Goal: Information Seeking & Learning: Learn about a topic

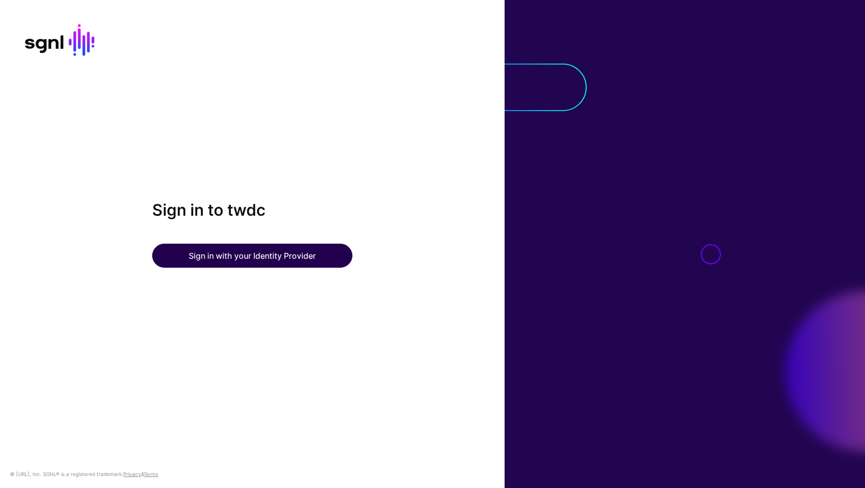
click at [256, 260] on button "Sign in with your Identity Provider" at bounding box center [252, 256] width 200 height 24
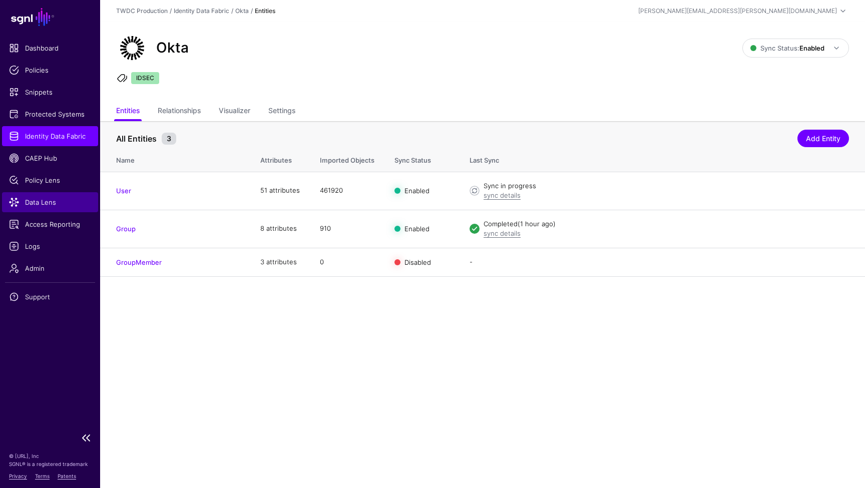
click at [42, 203] on span "Data Lens" at bounding box center [50, 202] width 82 height 10
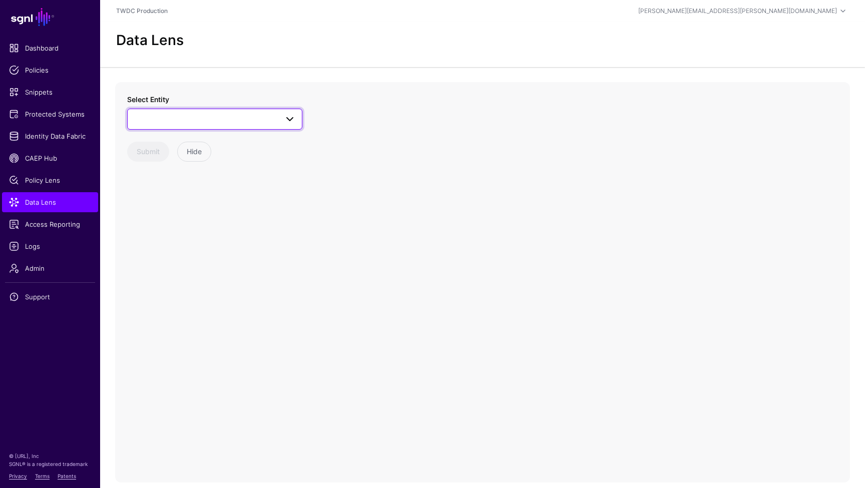
click at [276, 124] on span at bounding box center [215, 119] width 162 height 12
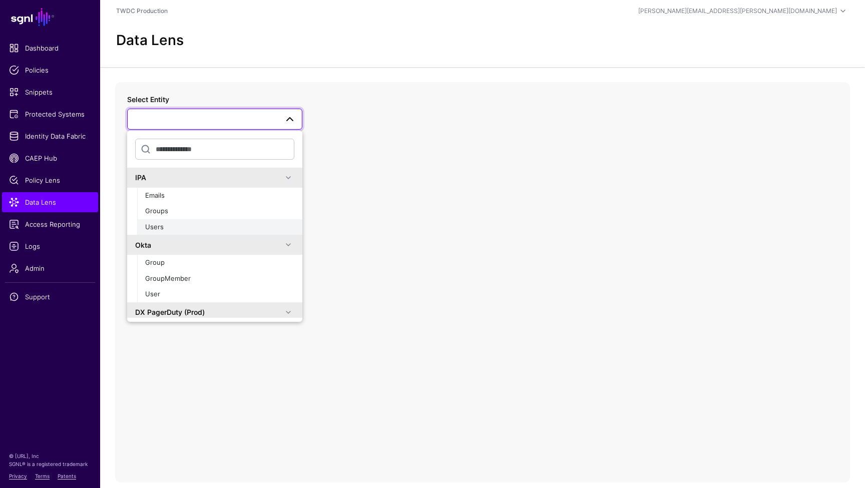
click at [157, 227] on span "Users" at bounding box center [154, 227] width 19 height 8
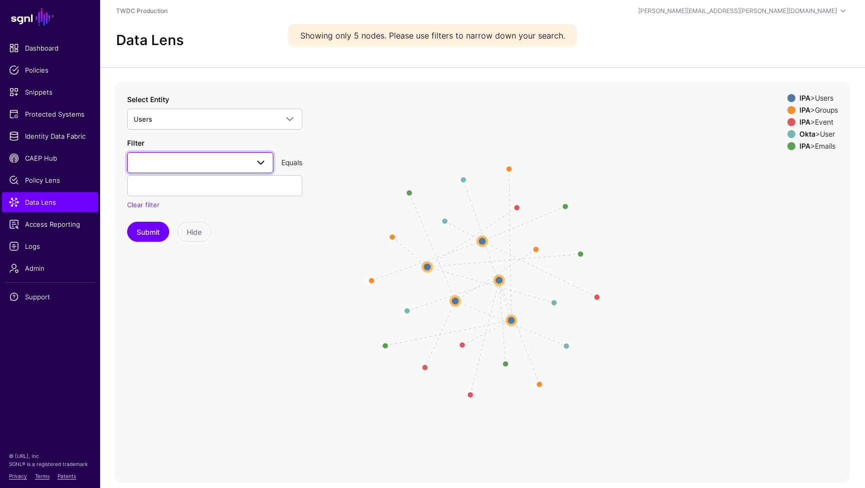
click at [259, 165] on span at bounding box center [261, 163] width 12 height 12
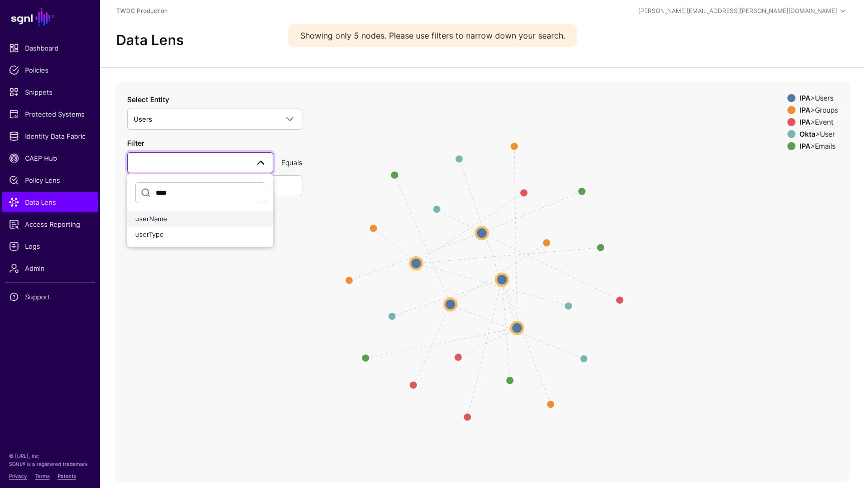
type input "****"
click at [175, 217] on div "userName" at bounding box center [200, 219] width 130 height 10
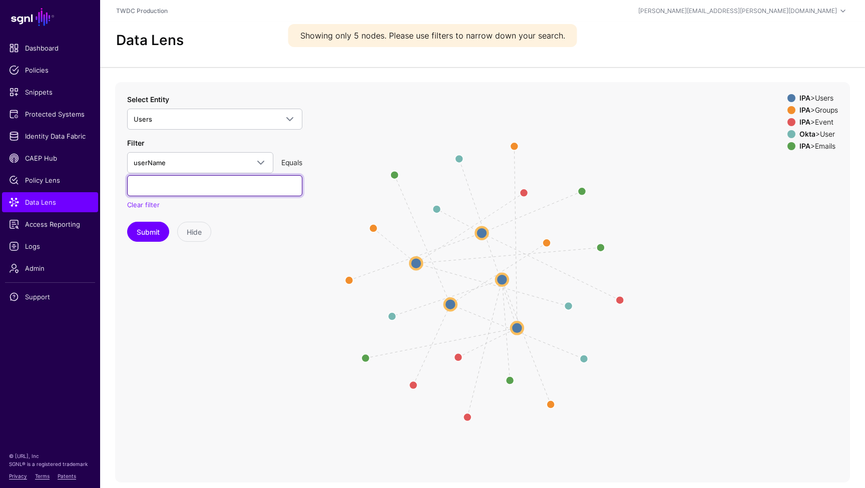
click at [223, 183] on input "text" at bounding box center [214, 185] width 175 height 21
paste input "******"
type input "******"
click at [261, 160] on span at bounding box center [261, 163] width 12 height 12
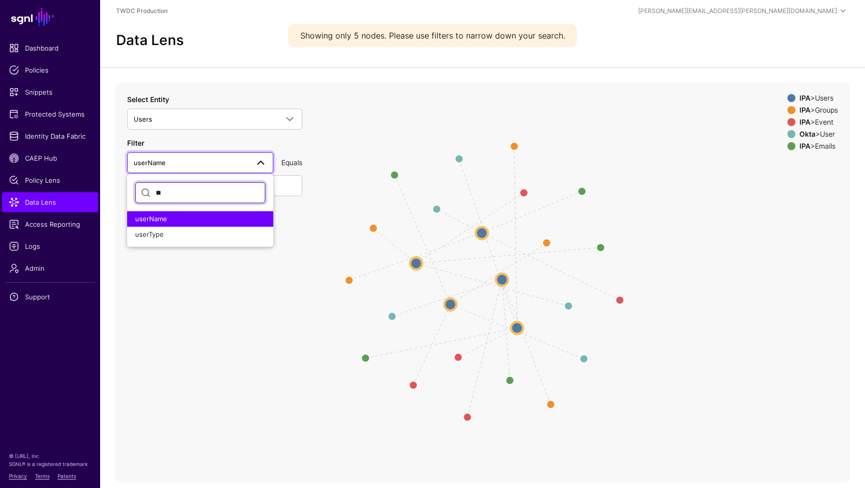
type input "*"
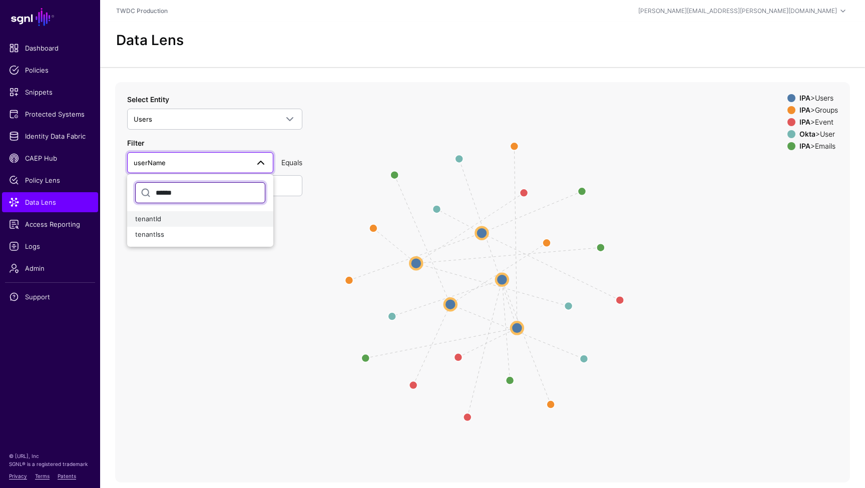
type input "******"
click at [156, 216] on span "tenantId" at bounding box center [148, 219] width 26 height 8
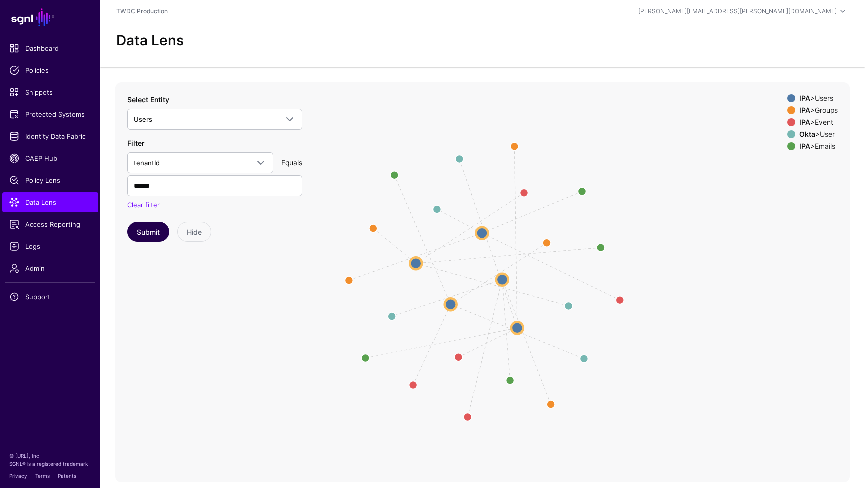
click at [151, 229] on button "Submit" at bounding box center [148, 232] width 42 height 20
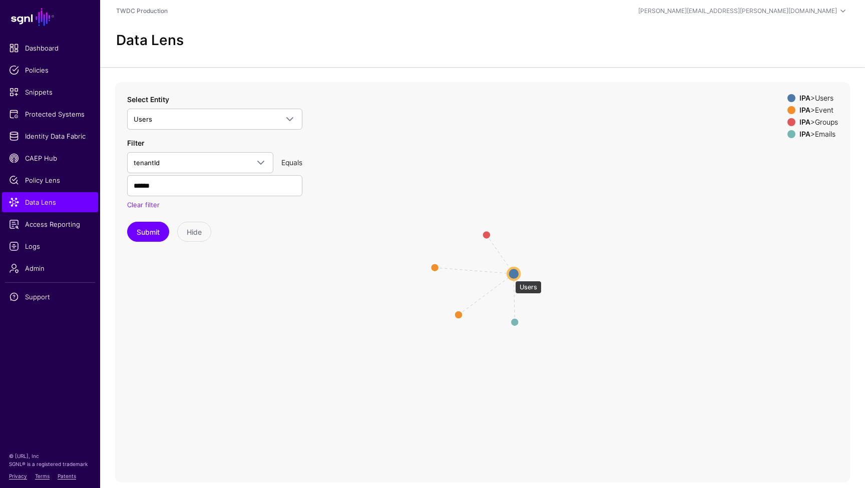
click at [510, 276] on circle at bounding box center [514, 274] width 12 height 12
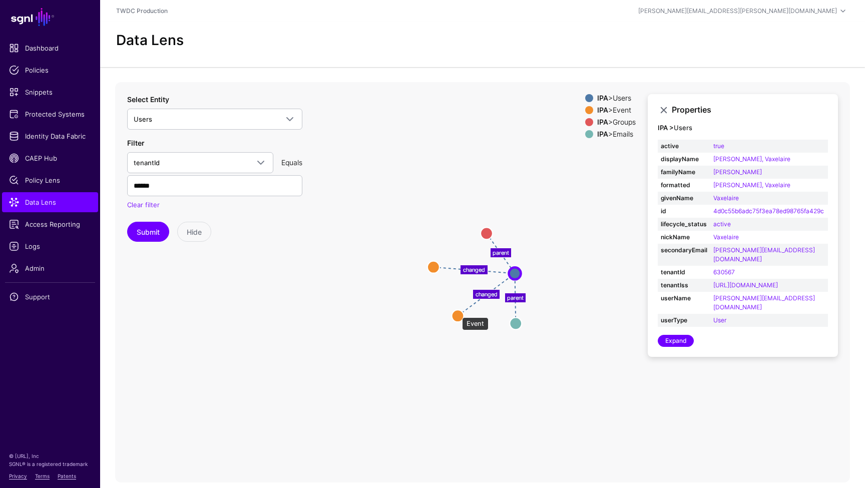
click at [457, 312] on circle at bounding box center [458, 316] width 12 height 12
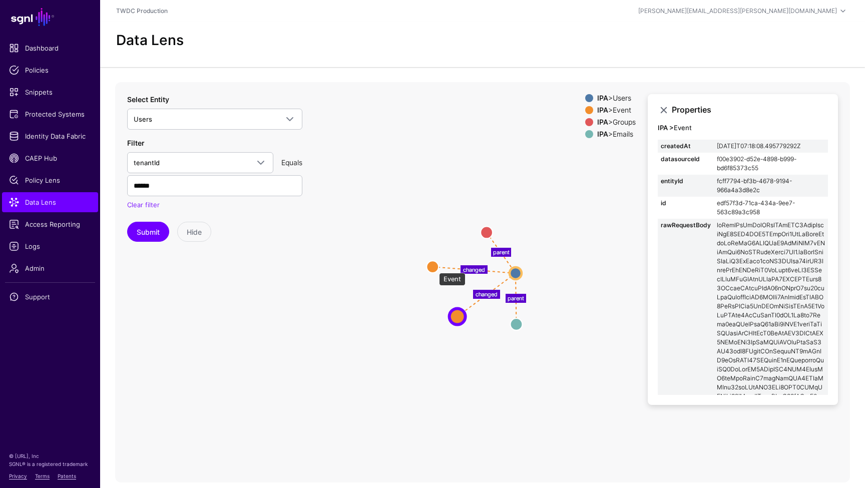
click at [434, 268] on circle at bounding box center [432, 267] width 12 height 12
click at [518, 323] on circle at bounding box center [517, 325] width 12 height 12
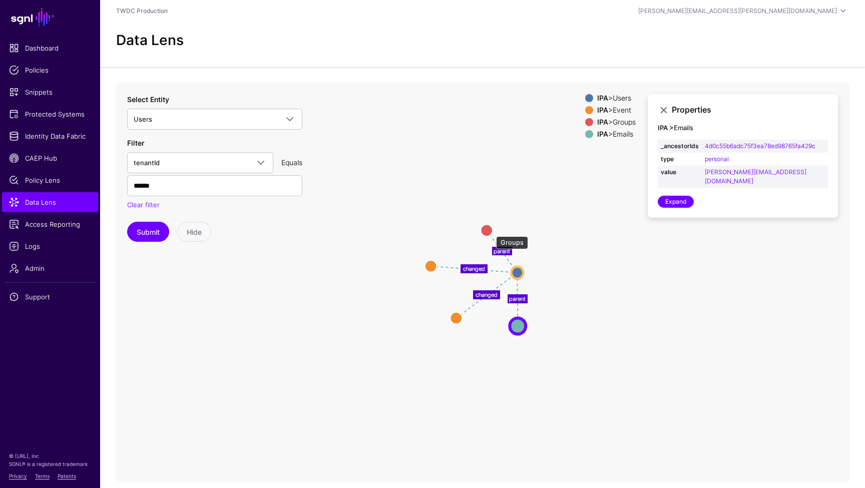
click at [491, 231] on circle at bounding box center [487, 230] width 12 height 12
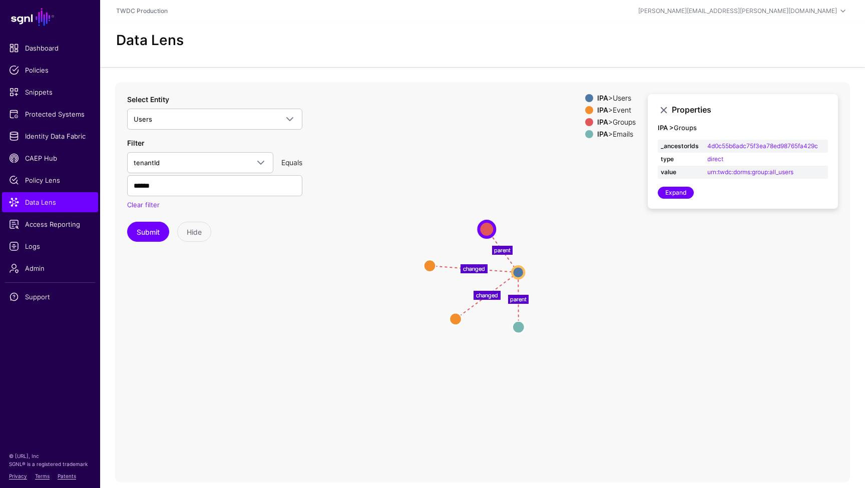
click at [149, 188] on input "******" at bounding box center [214, 185] width 175 height 21
paste input "text"
click at [144, 227] on button "Submit" at bounding box center [148, 232] width 42 height 20
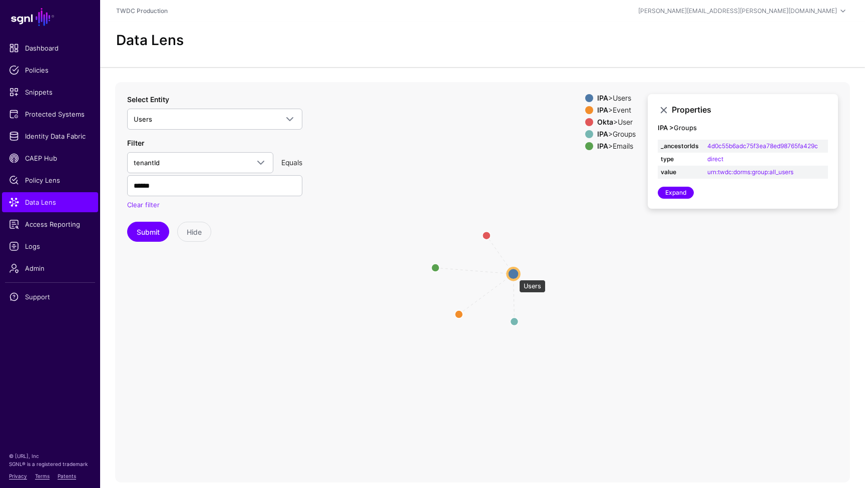
click at [514, 275] on circle at bounding box center [514, 274] width 12 height 12
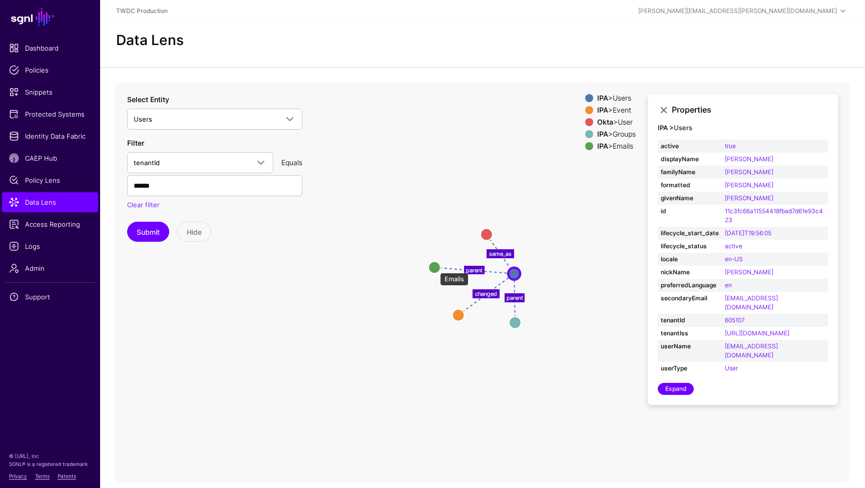
click at [435, 268] on circle at bounding box center [434, 267] width 12 height 12
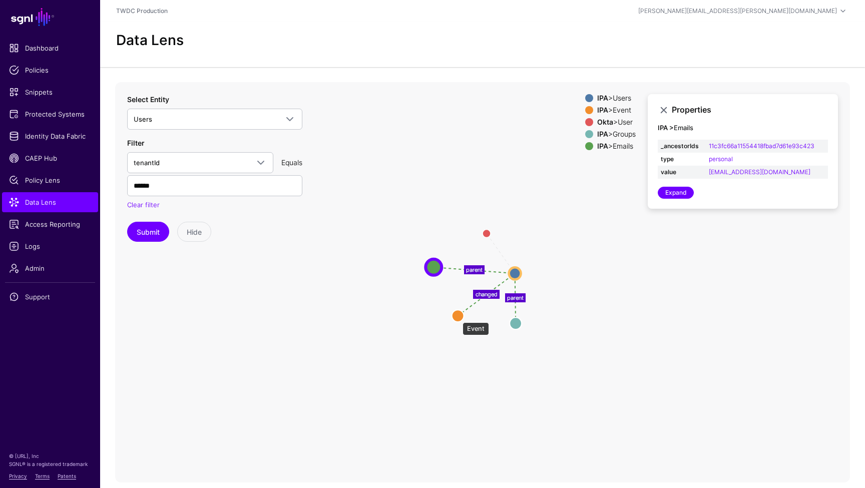
click at [458, 317] on circle at bounding box center [458, 316] width 12 height 12
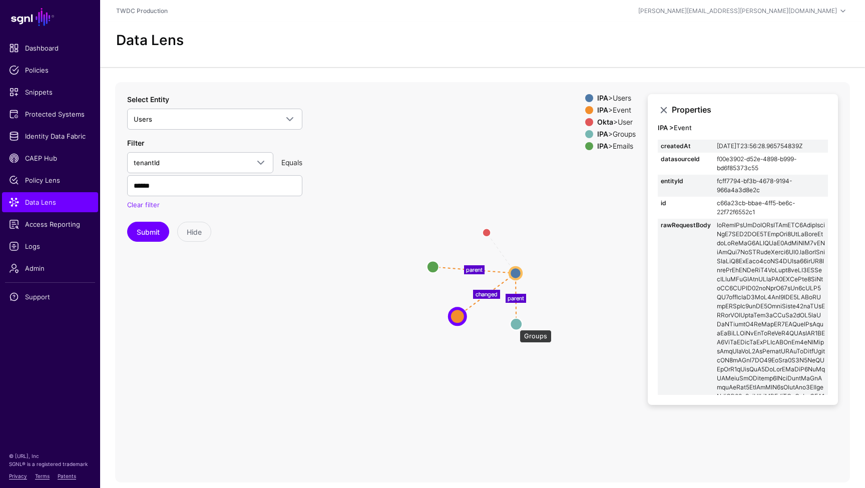
click at [515, 325] on circle at bounding box center [516, 324] width 12 height 12
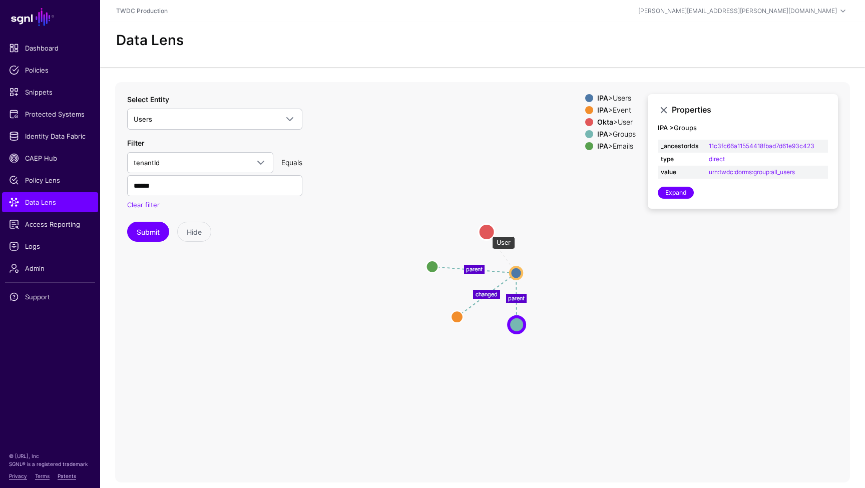
click at [487, 231] on circle at bounding box center [487, 232] width 16 height 16
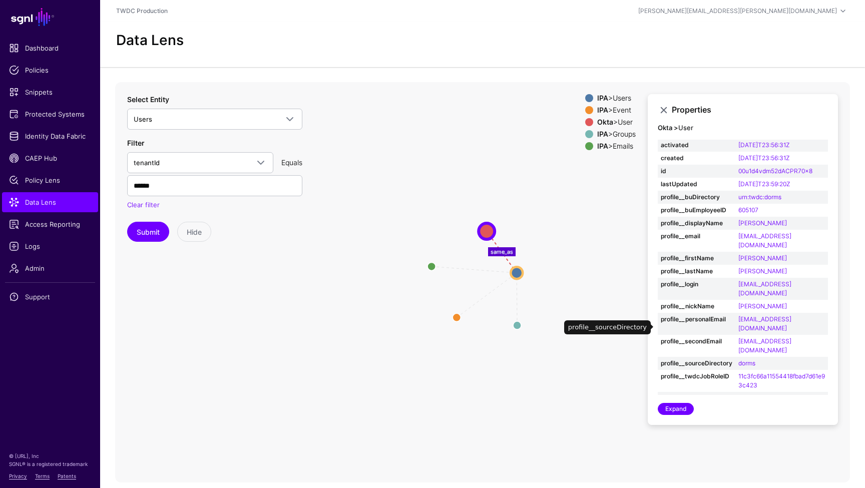
scroll to position [15, 0]
click at [518, 267] on circle at bounding box center [517, 273] width 12 height 12
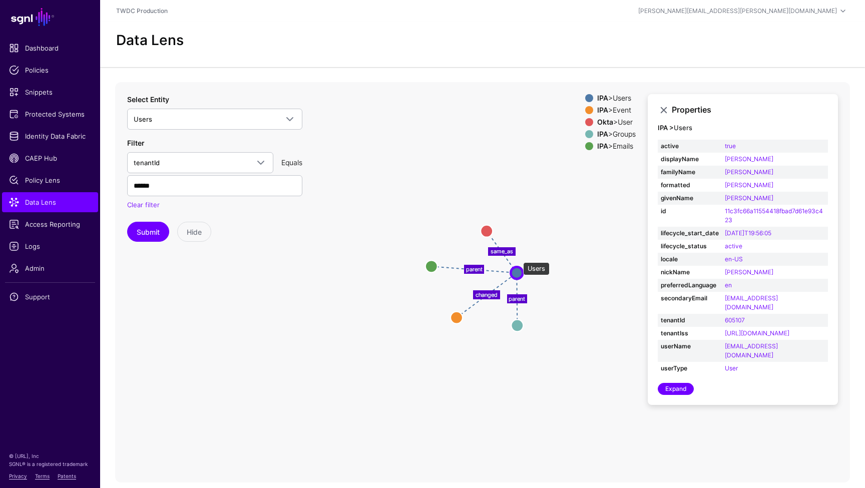
scroll to position [0, 0]
click at [486, 224] on circle at bounding box center [487, 230] width 12 height 12
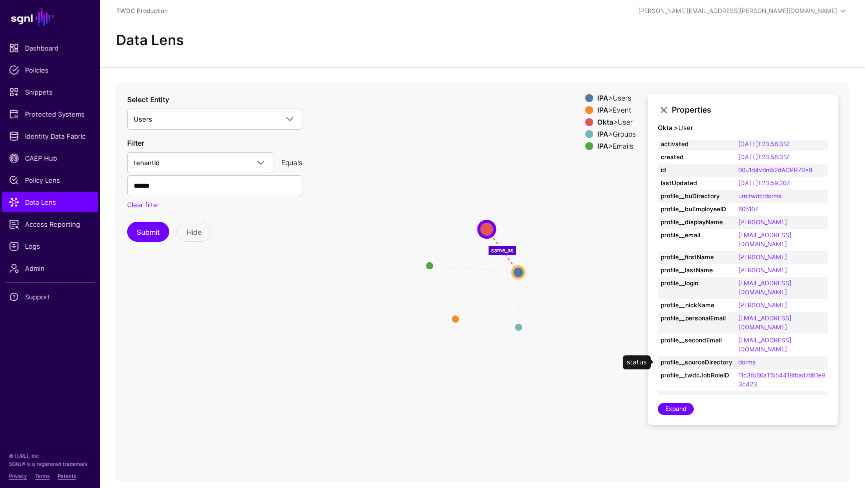
scroll to position [1, 0]
click at [210, 175] on input "******" at bounding box center [214, 185] width 175 height 21
paste input "text"
type input "******"
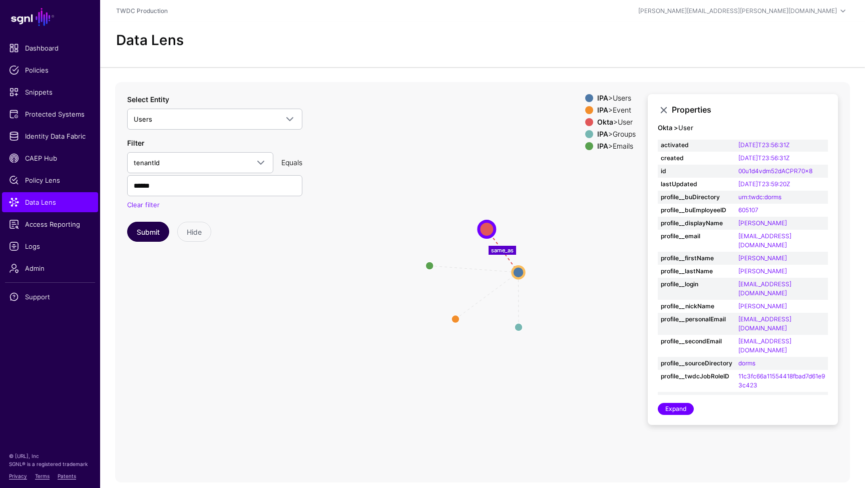
click at [147, 222] on button "Submit" at bounding box center [148, 232] width 42 height 20
click at [613, 106] on div "IPA > Emails" at bounding box center [616, 110] width 43 height 8
click at [615, 118] on div "IPA > Event" at bounding box center [616, 122] width 43 height 8
click at [617, 130] on div "IPA > Groups" at bounding box center [616, 134] width 43 height 8
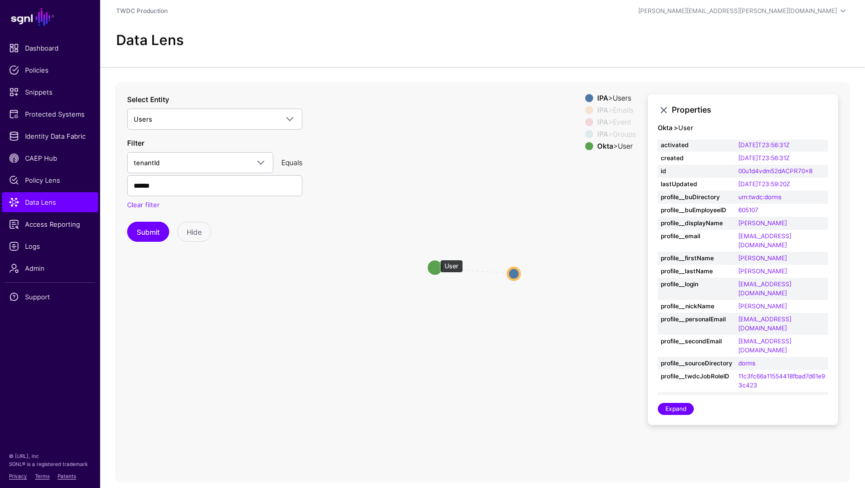
click at [435, 259] on circle at bounding box center [435, 267] width 16 height 16
click at [517, 267] on circle at bounding box center [515, 273] width 12 height 12
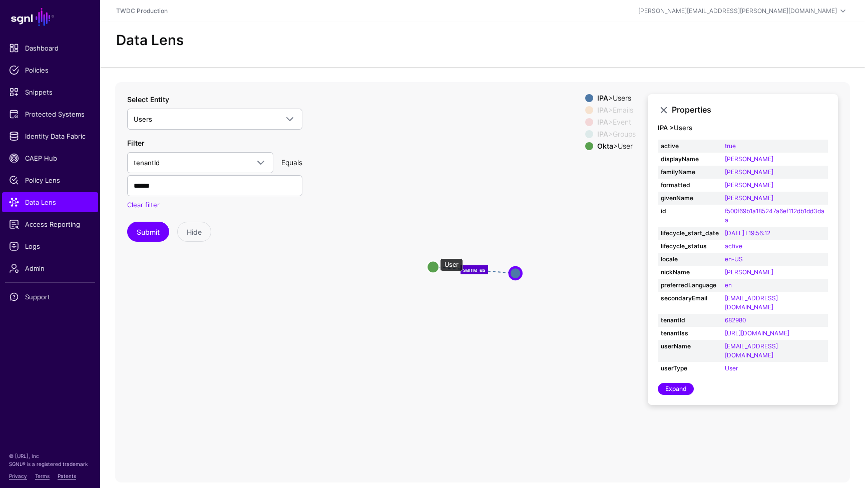
click at [435, 261] on circle at bounding box center [433, 267] width 12 height 12
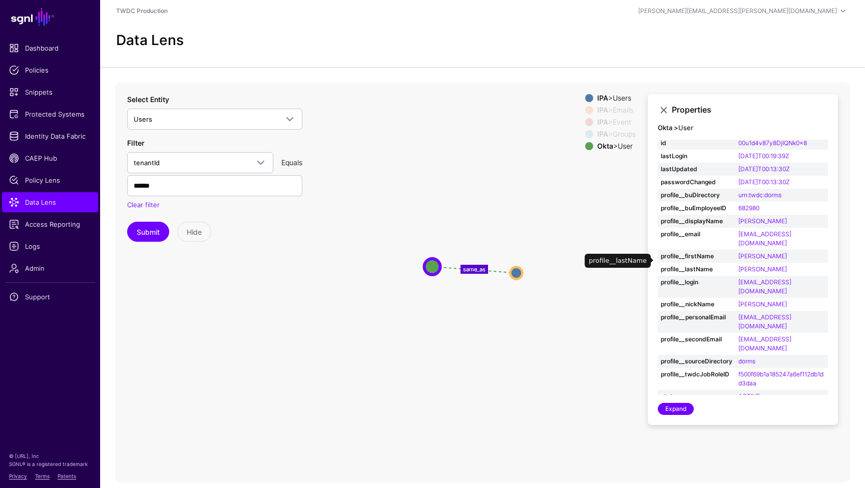
scroll to position [27, 0]
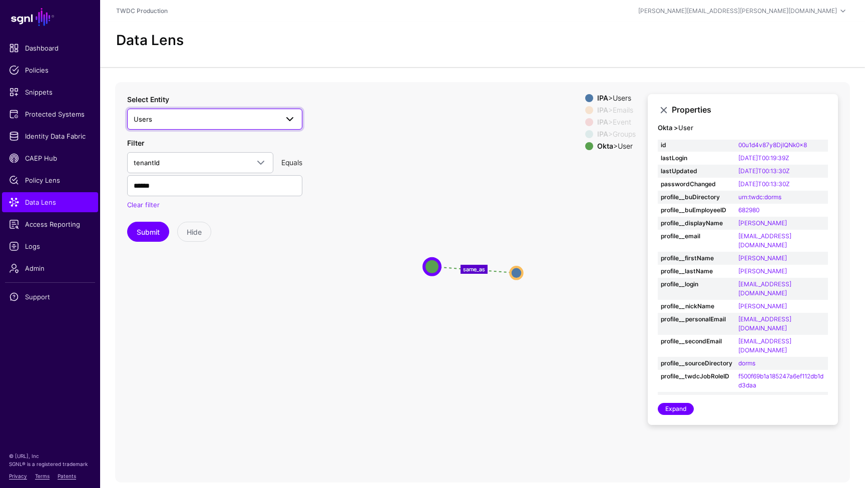
click at [293, 113] on span at bounding box center [290, 119] width 12 height 12
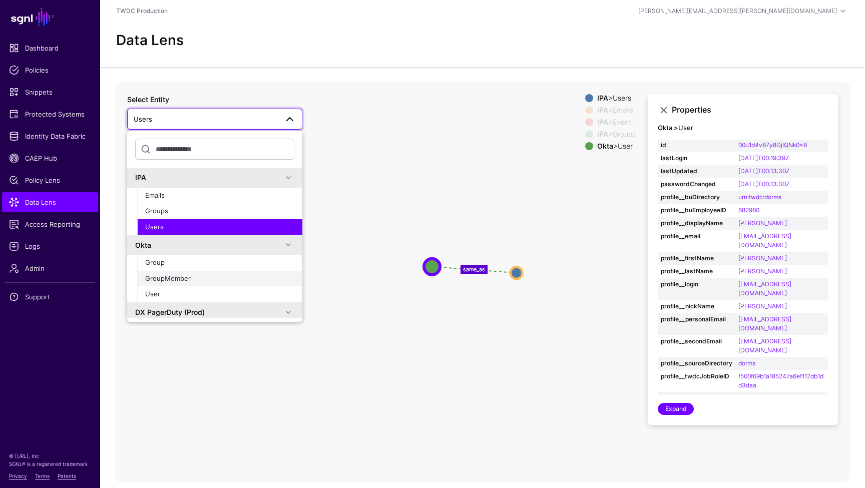
click at [191, 274] on div "GroupMember" at bounding box center [219, 279] width 149 height 10
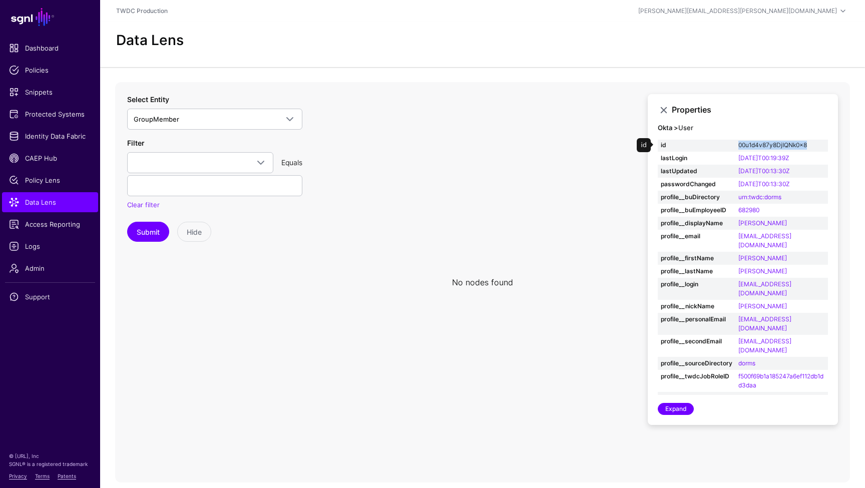
drag, startPoint x: 810, startPoint y: 131, endPoint x: 739, endPoint y: 130, distance: 71.1
click at [739, 139] on td "00u1d4v87y8DjIQNk0x8" at bounding box center [781, 145] width 93 height 13
copy link "00u1d4v87y8DjIQNk0x8"
click at [253, 157] on span at bounding box center [258, 163] width 18 height 12
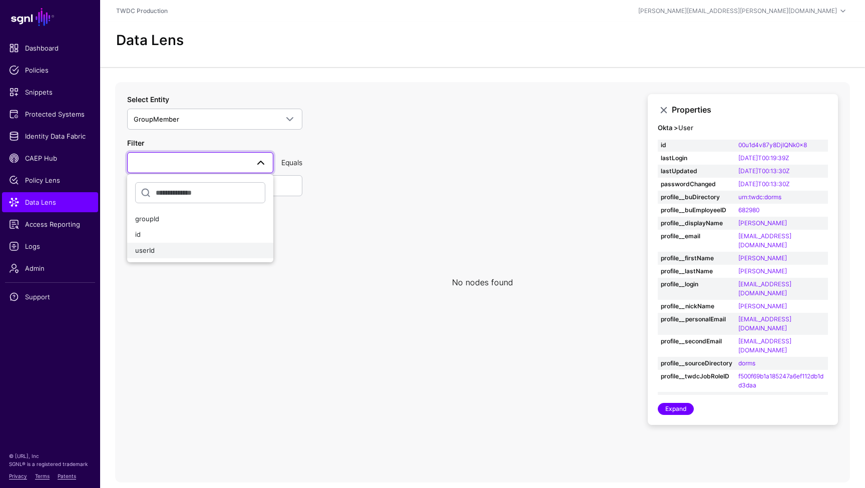
click at [163, 243] on button "userId" at bounding box center [200, 251] width 146 height 16
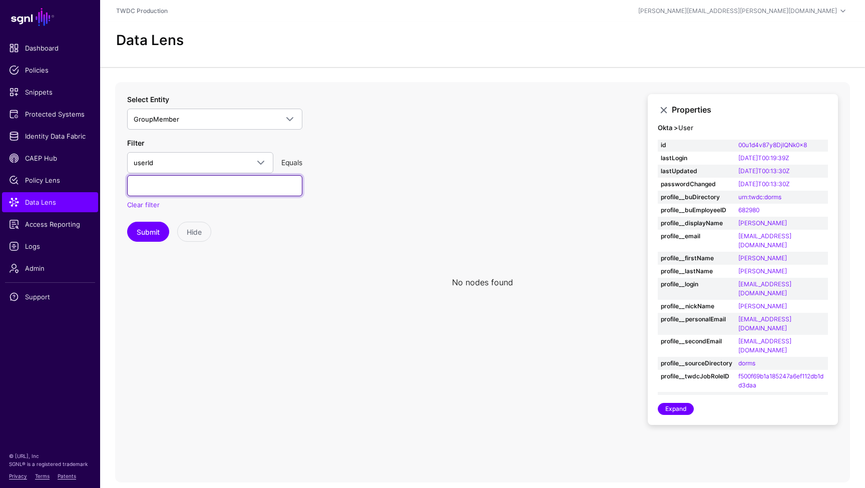
click at [193, 177] on input "text" at bounding box center [214, 185] width 175 height 21
paste input "**********"
type input "**********"
click at [146, 222] on button "Submit" at bounding box center [148, 232] width 42 height 20
click at [251, 175] on input "**********" at bounding box center [214, 185] width 175 height 21
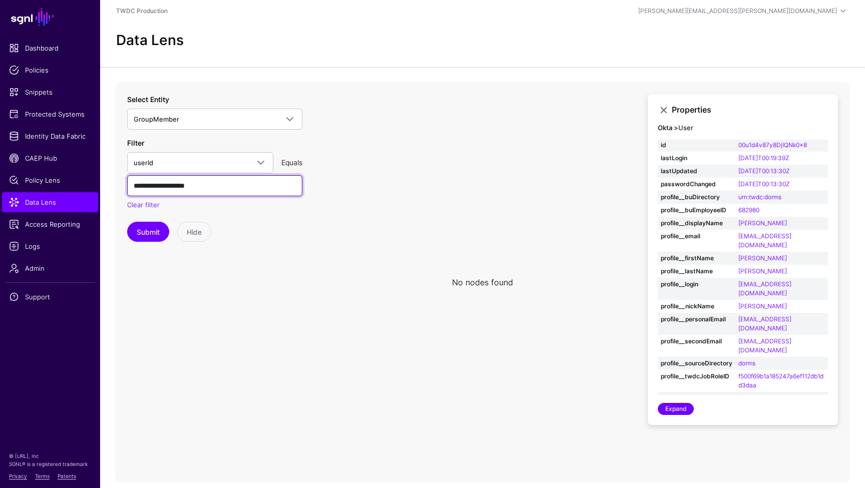
click at [251, 175] on input "**********" at bounding box center [214, 185] width 175 height 21
click at [263, 157] on span at bounding box center [261, 163] width 12 height 12
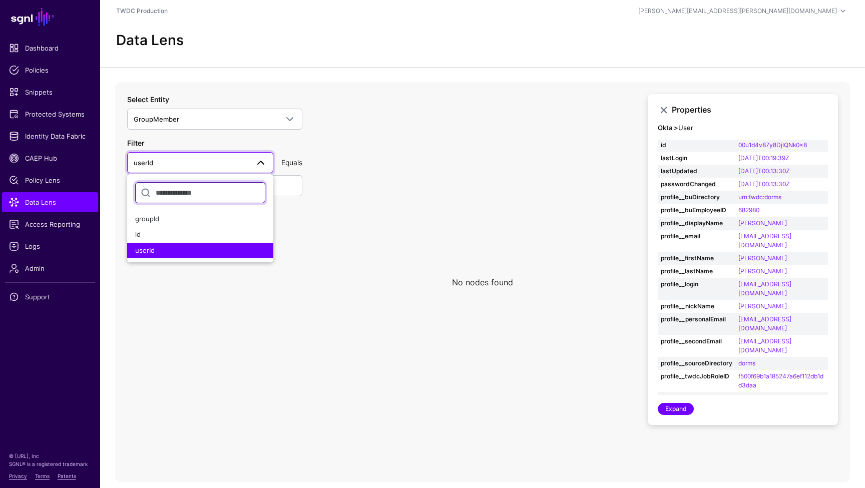
scroll to position [15, 0]
drag, startPoint x: 298, startPoint y: 198, endPoint x: 178, endPoint y: 196, distance: 120.7
click at [297, 198] on div "Select Entity GroupMember IPA Emails Groups Users Okta Group GroupMember User D…" at bounding box center [214, 168] width 175 height 148
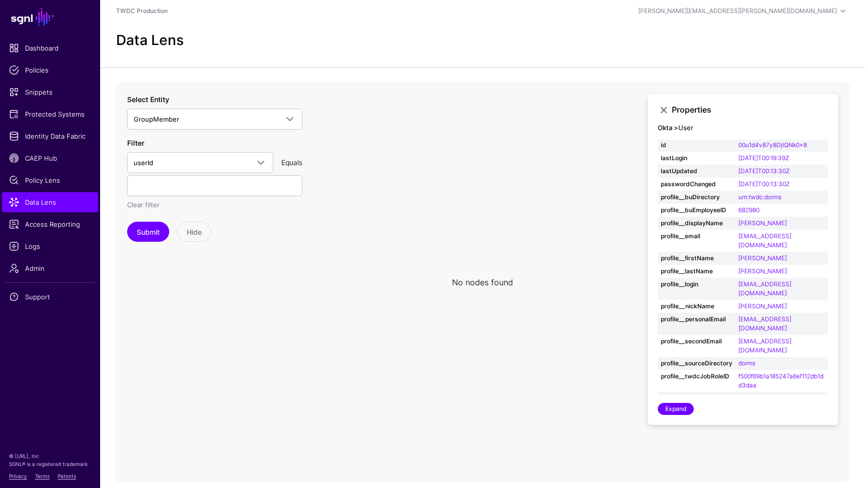
click at [145, 201] on link "Clear filter" at bounding box center [143, 205] width 33 height 8
click at [143, 222] on button "Submit" at bounding box center [148, 232] width 42 height 20
click at [685, 403] on link "Expand" at bounding box center [676, 409] width 36 height 12
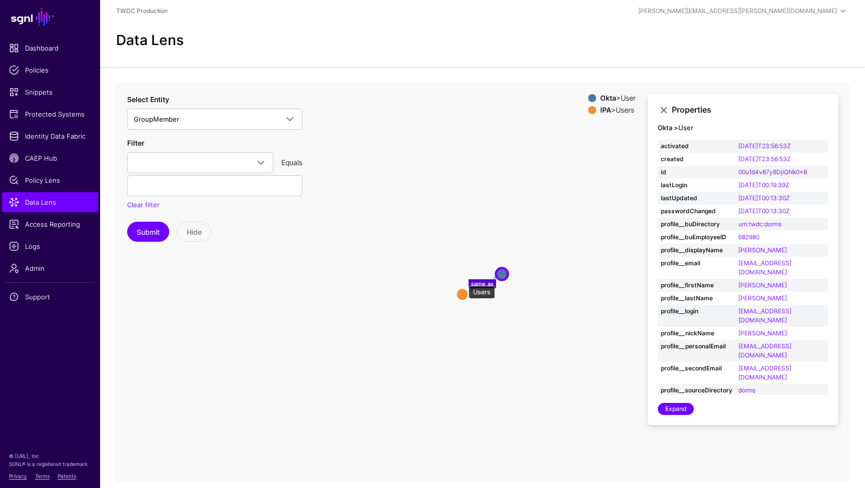
click at [464, 288] on circle at bounding box center [463, 294] width 12 height 12
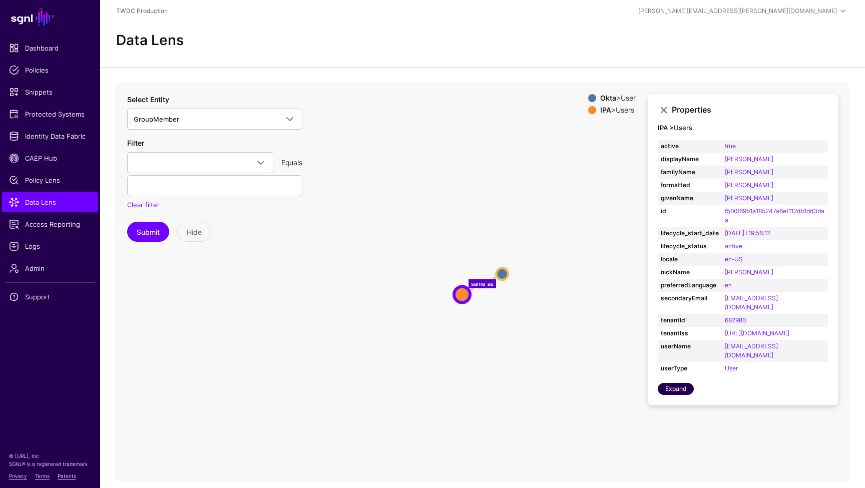
click at [678, 383] on link "Expand" at bounding box center [676, 389] width 36 height 12
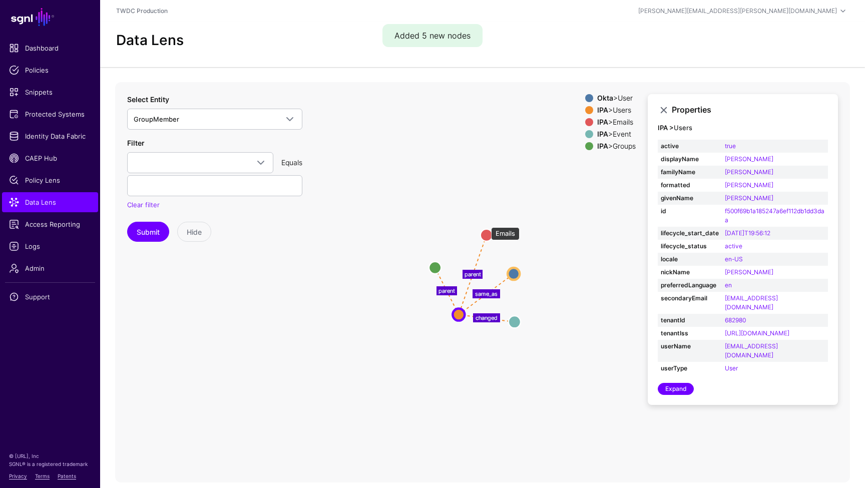
click at [486, 229] on circle at bounding box center [487, 235] width 12 height 12
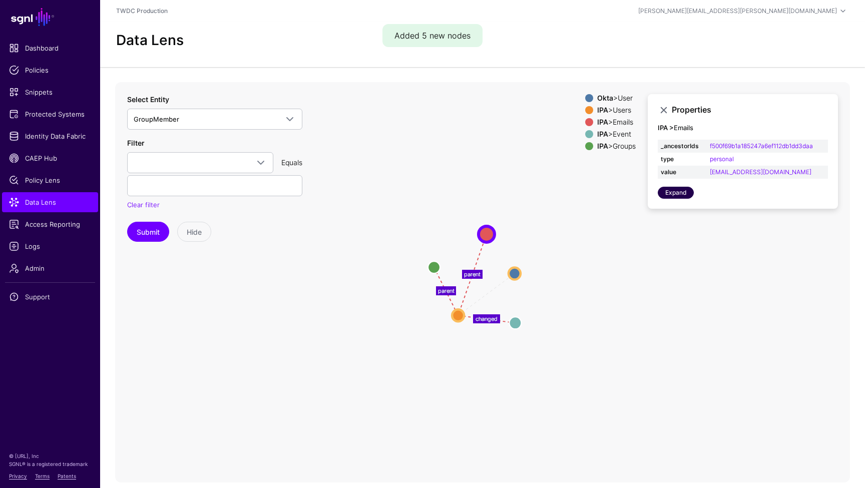
click at [677, 187] on link "Expand" at bounding box center [676, 193] width 36 height 12
click at [515, 268] on circle at bounding box center [512, 274] width 12 height 12
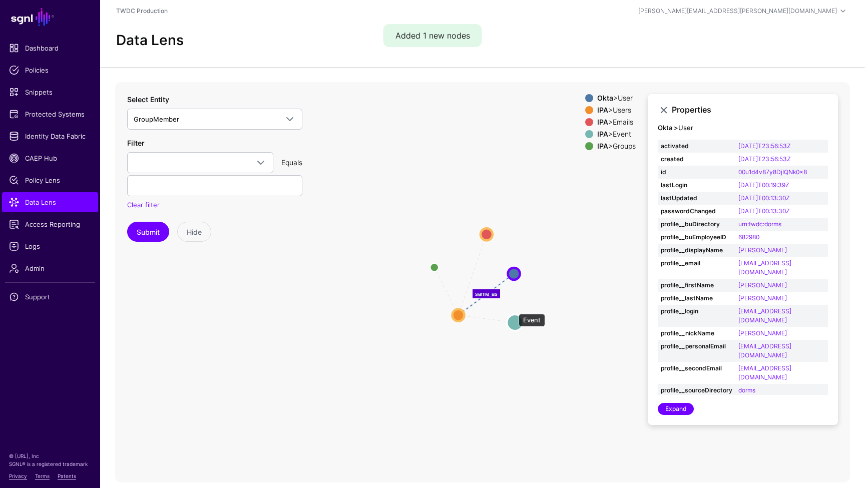
click at [514, 314] on circle at bounding box center [515, 322] width 16 height 16
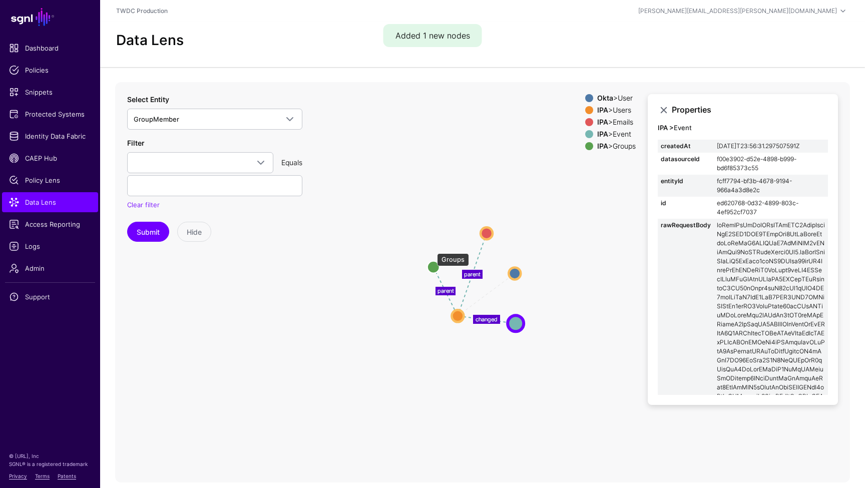
click at [433, 261] on circle at bounding box center [433, 267] width 12 height 12
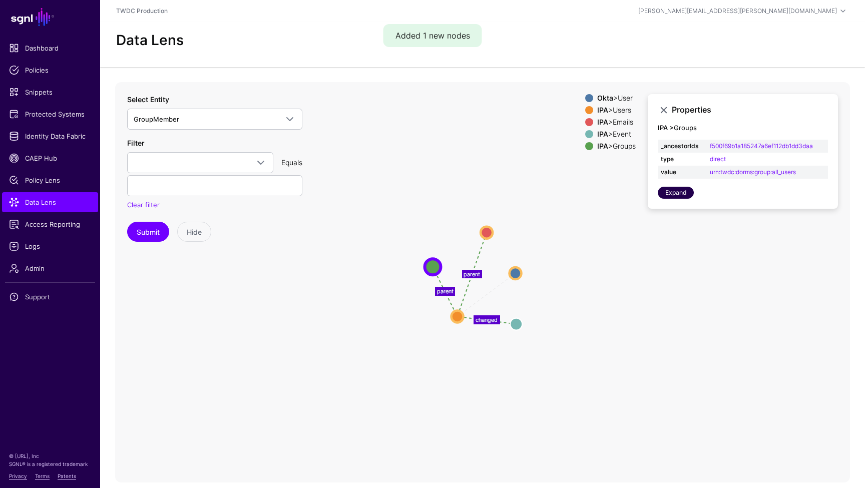
click at [677, 187] on link "Expand" at bounding box center [676, 193] width 36 height 12
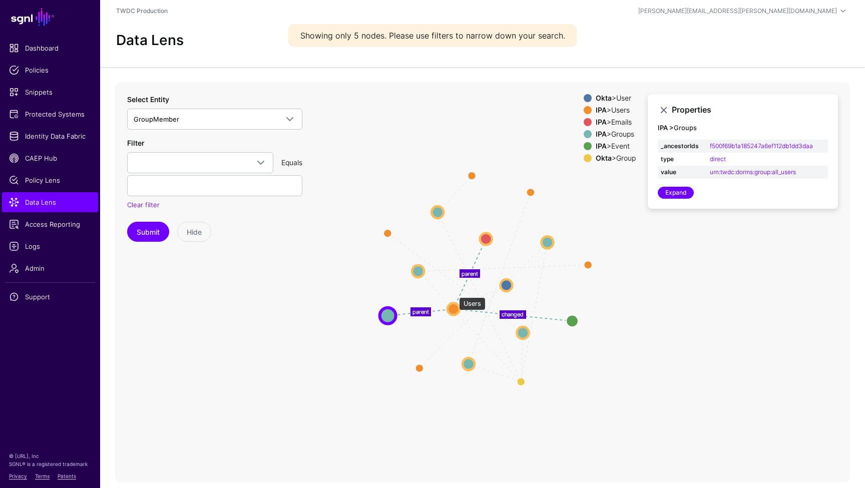
click at [454, 303] on circle at bounding box center [454, 309] width 12 height 12
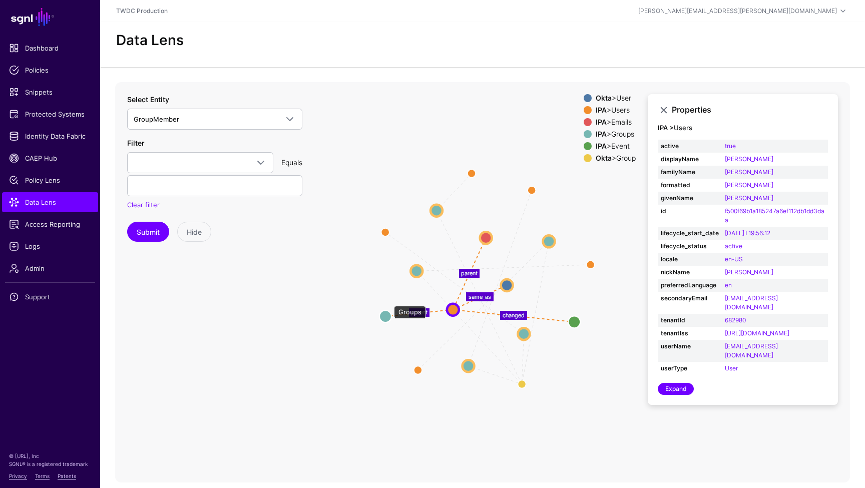
click at [389, 310] on circle at bounding box center [385, 316] width 12 height 12
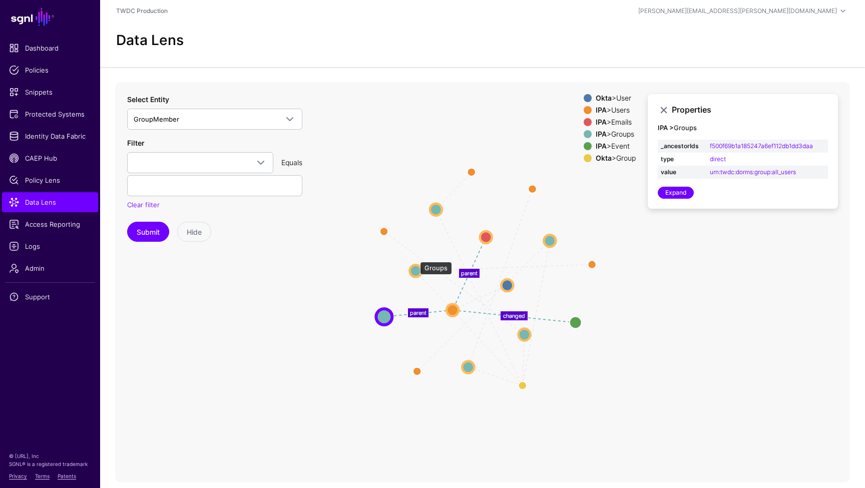
click at [415, 265] on circle at bounding box center [415, 271] width 12 height 12
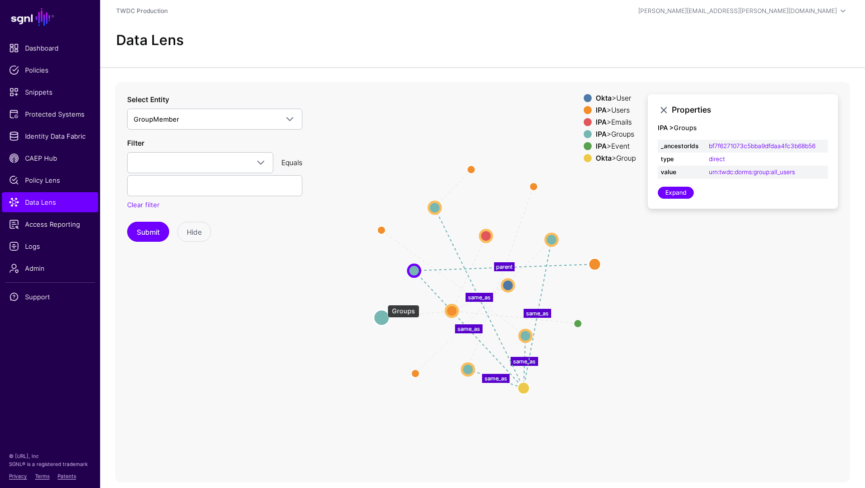
click at [382, 309] on circle at bounding box center [381, 317] width 16 height 16
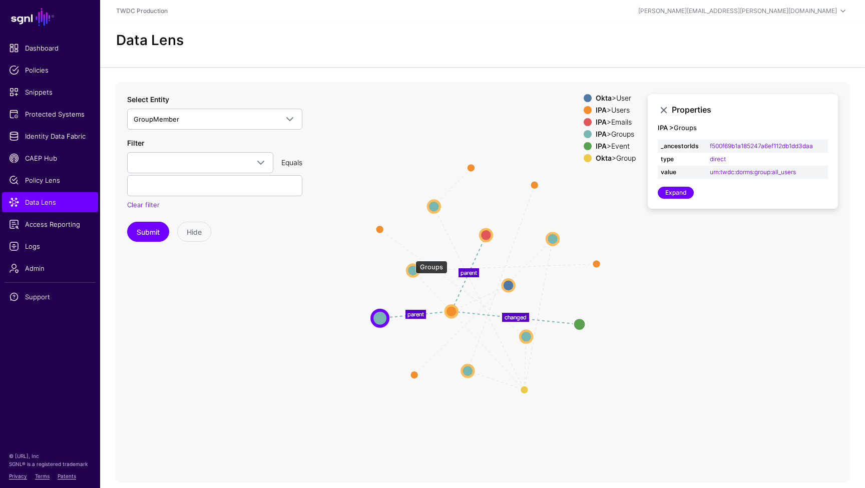
click at [410, 264] on circle at bounding box center [413, 270] width 12 height 12
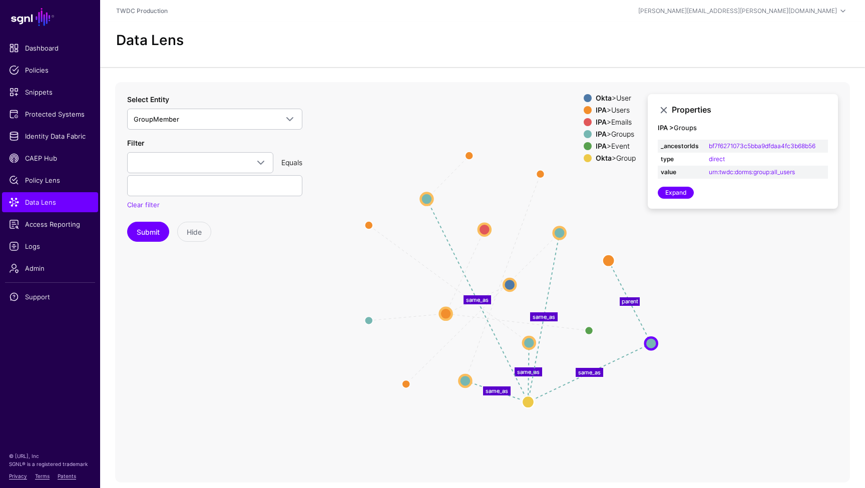
drag, startPoint x: 411, startPoint y: 257, endPoint x: 651, endPoint y: 330, distance: 250.2
click at [651, 337] on circle at bounding box center [651, 343] width 12 height 12
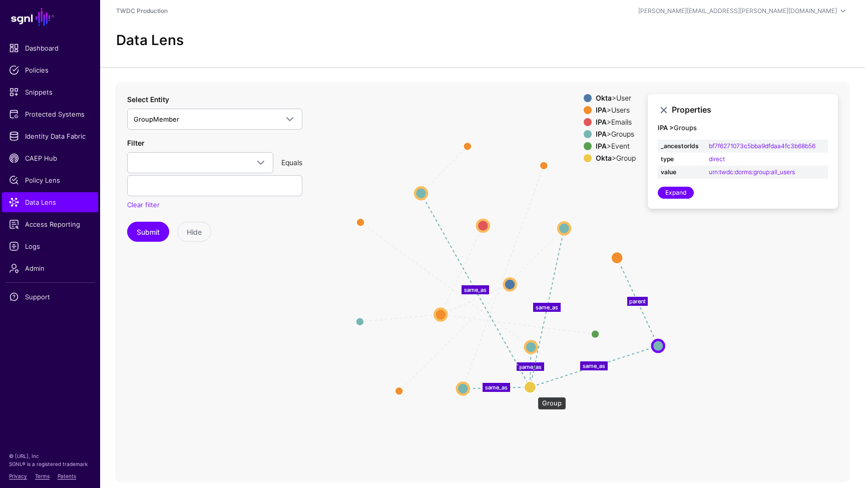
drag, startPoint x: 533, startPoint y: 392, endPoint x: 533, endPoint y: 367, distance: 25.0
click at [533, 381] on circle at bounding box center [530, 387] width 12 height 12
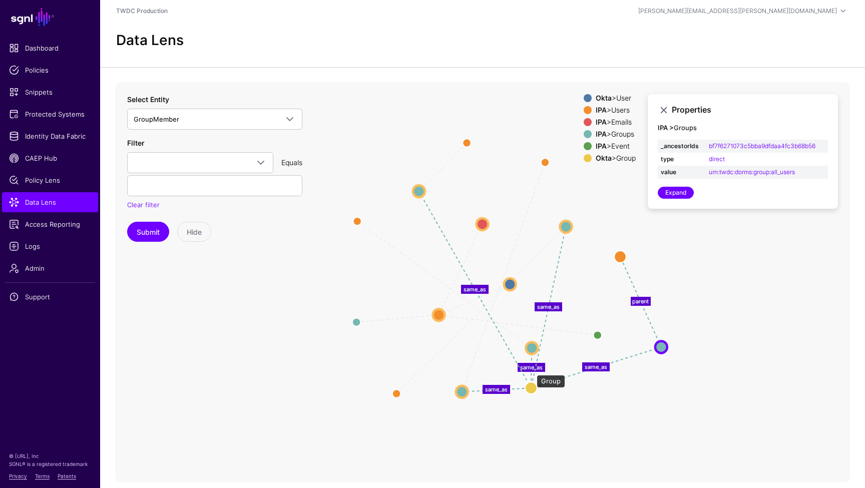
click at [532, 382] on circle at bounding box center [531, 388] width 12 height 12
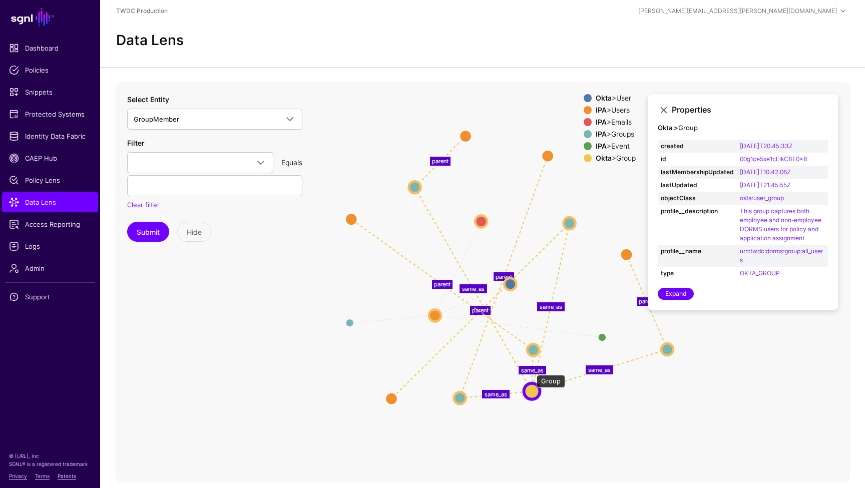
click at [532, 383] on circle at bounding box center [532, 391] width 16 height 16
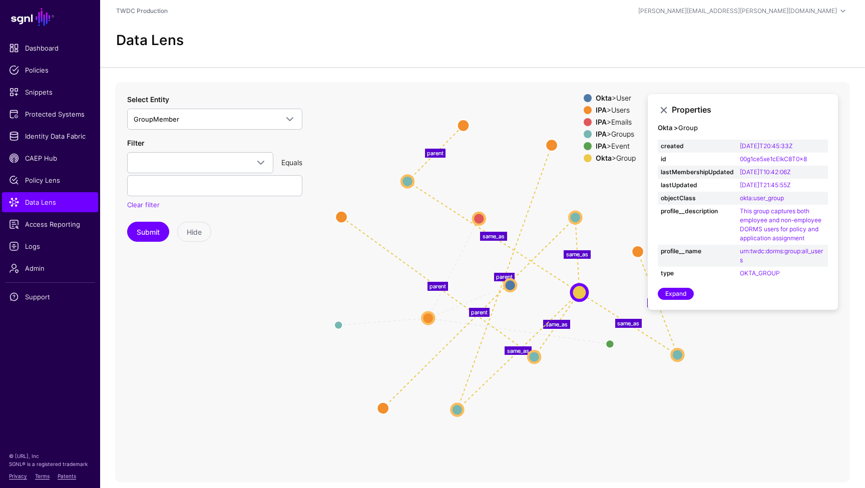
drag, startPoint x: 532, startPoint y: 381, endPoint x: 578, endPoint y: 276, distance: 115.2
click at [578, 284] on circle at bounding box center [579, 292] width 16 height 16
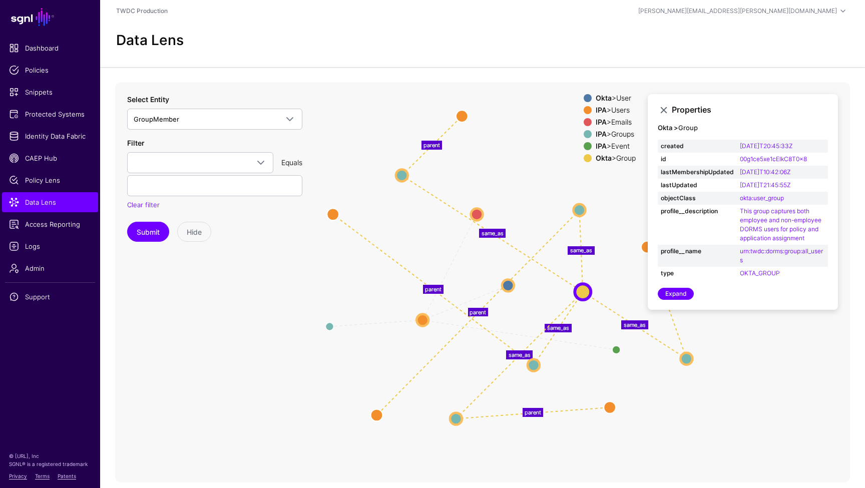
drag, startPoint x: 552, startPoint y: 125, endPoint x: 608, endPoint y: 393, distance: 274.1
click at [608, 401] on circle at bounding box center [610, 407] width 12 height 12
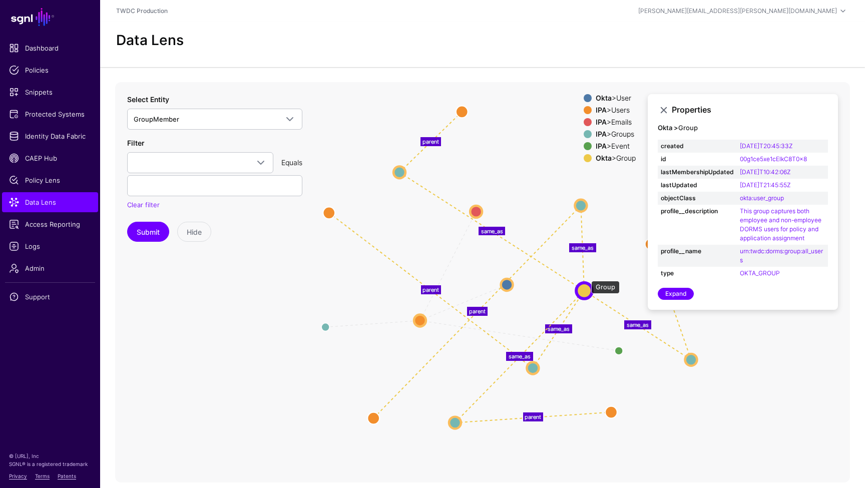
click at [586, 283] on circle at bounding box center [584, 291] width 16 height 16
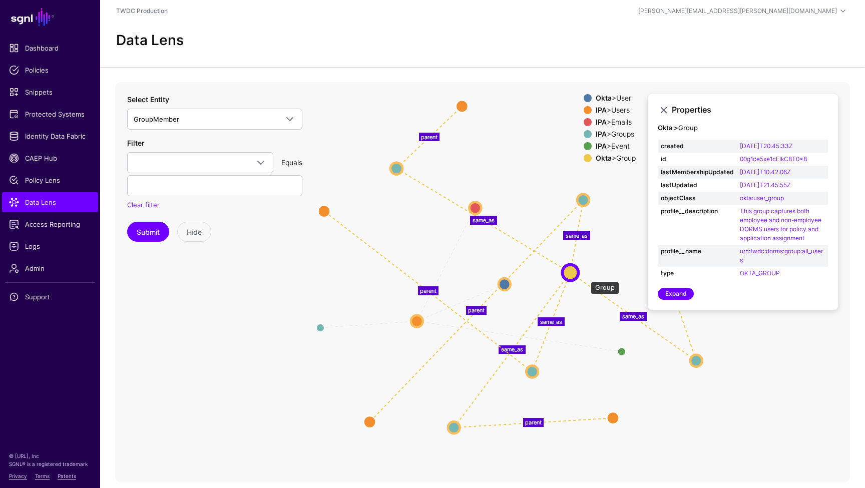
drag, startPoint x: 586, startPoint y: 276, endPoint x: 572, endPoint y: 258, distance: 22.8
click at [572, 264] on circle at bounding box center [570, 272] width 16 height 16
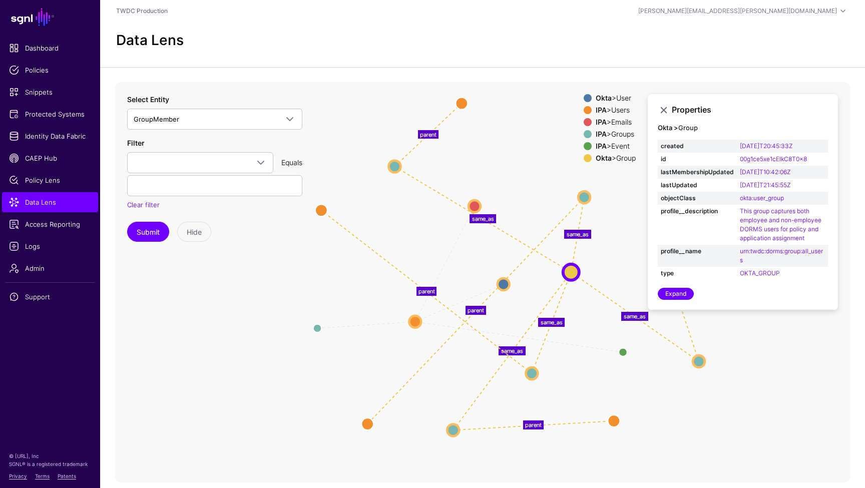
scroll to position [12, 0]
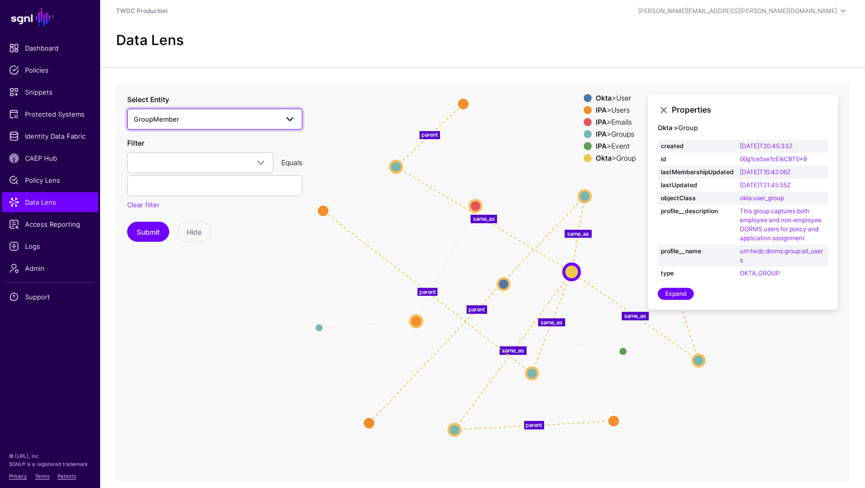
click at [291, 113] on span at bounding box center [290, 119] width 12 height 12
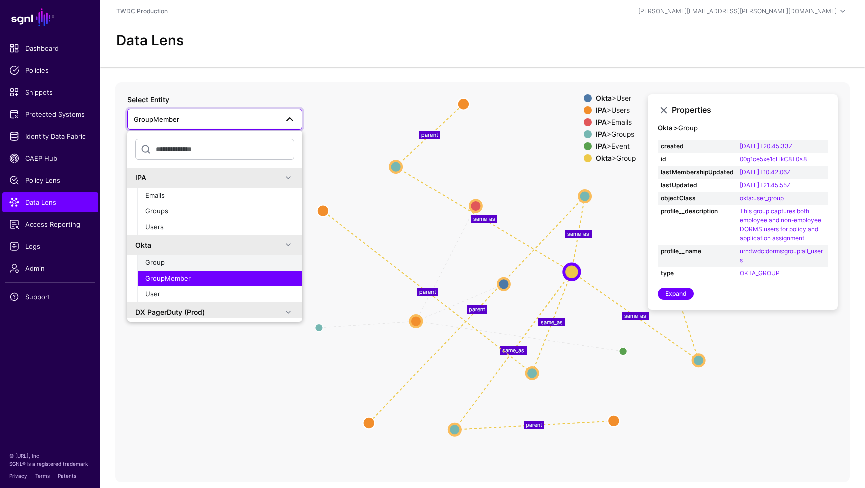
click at [204, 258] on div "Group" at bounding box center [219, 263] width 149 height 10
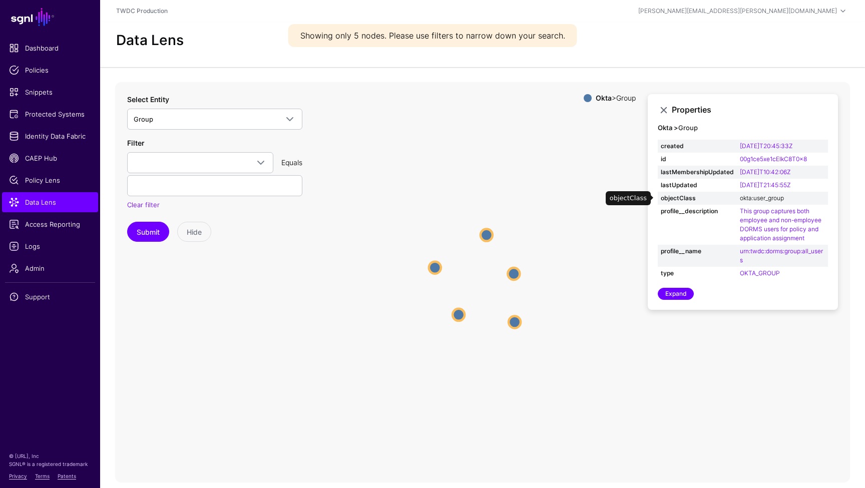
scroll to position [11, 0]
drag, startPoint x: 811, startPoint y: 149, endPoint x: 739, endPoint y: 147, distance: 72.1
click at [739, 153] on td "00g1ce5xe1cElkC8T0x8" at bounding box center [782, 159] width 91 height 13
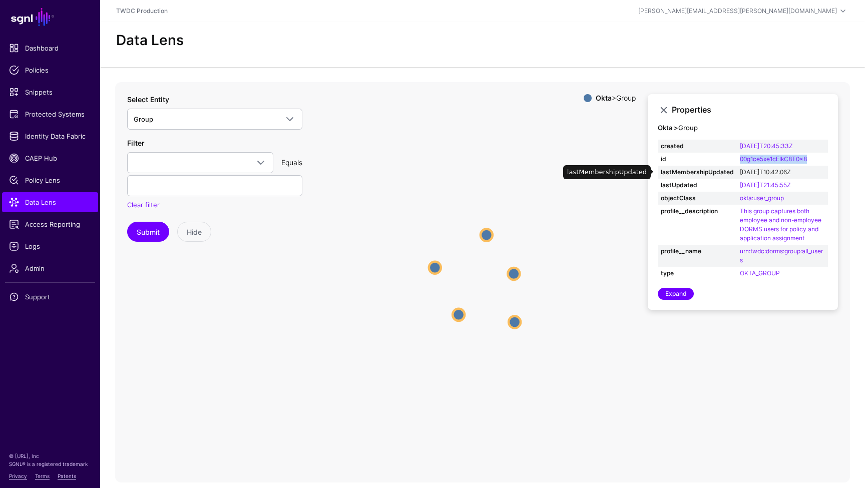
copy link "00g1ce5xe1cElkC8T0x8"
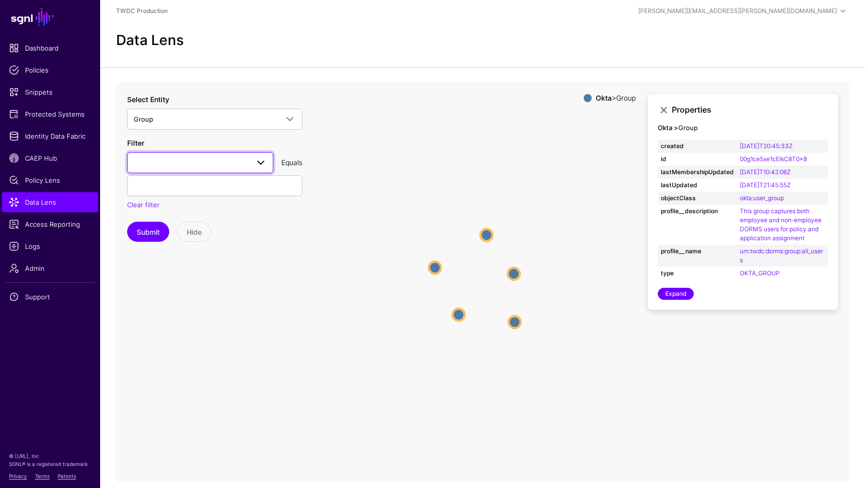
click at [258, 157] on span at bounding box center [261, 163] width 12 height 12
click at [228, 227] on button "id" at bounding box center [200, 235] width 146 height 16
click at [218, 175] on input "text" at bounding box center [214, 185] width 175 height 21
click at [262, 157] on span at bounding box center [261, 163] width 12 height 12
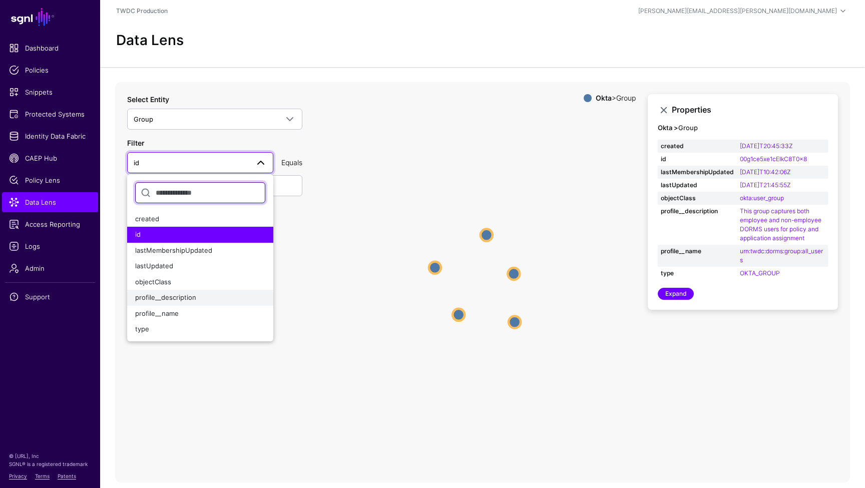
scroll to position [15, 0]
click at [174, 309] on span "profile__name" at bounding box center [157, 313] width 44 height 8
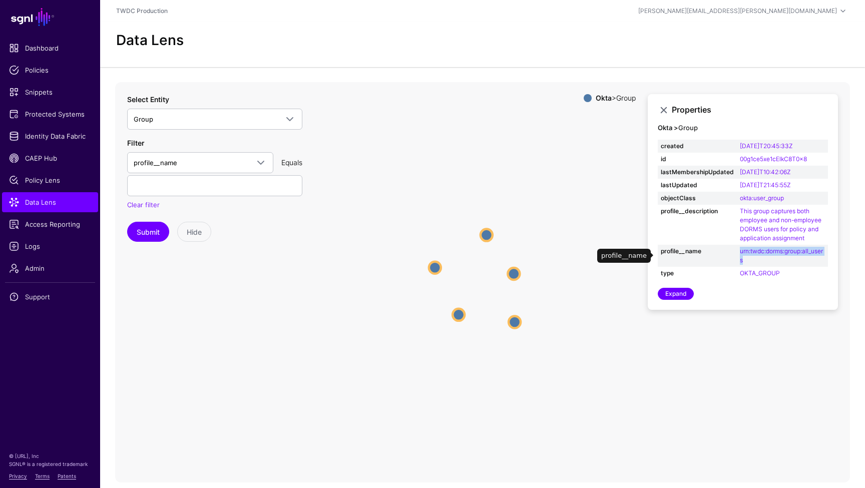
drag, startPoint x: 743, startPoint y: 245, endPoint x: 736, endPoint y: 237, distance: 10.6
click at [737, 245] on td "urn:twdc:dorms:group:all_users" at bounding box center [782, 256] width 91 height 22
copy link "urn:twdc:dorms:group:all_users"
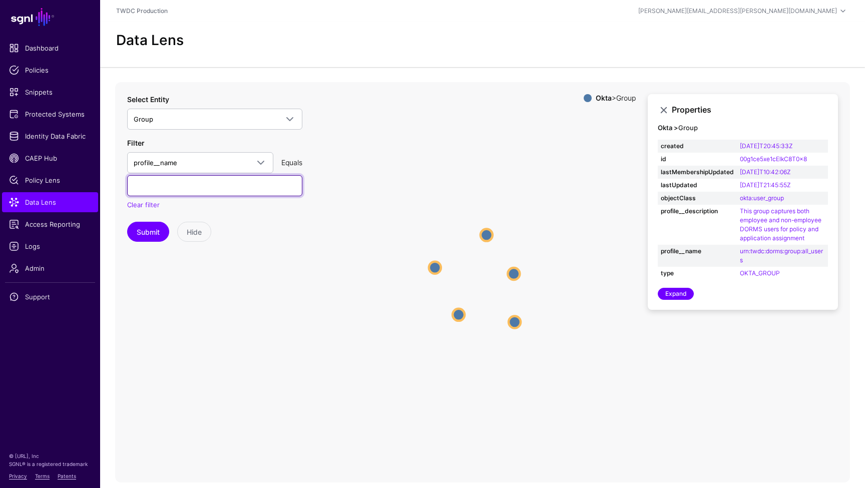
click at [188, 175] on input "text" at bounding box center [214, 185] width 175 height 21
paste input "**********"
type input "**********"
click at [154, 222] on button "Submit" at bounding box center [148, 232] width 42 height 20
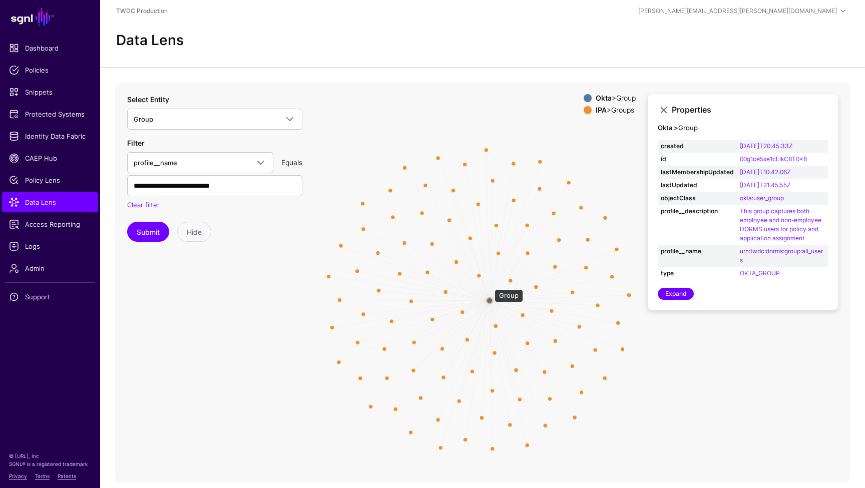
click at [490, 297] on circle at bounding box center [490, 300] width 6 height 6
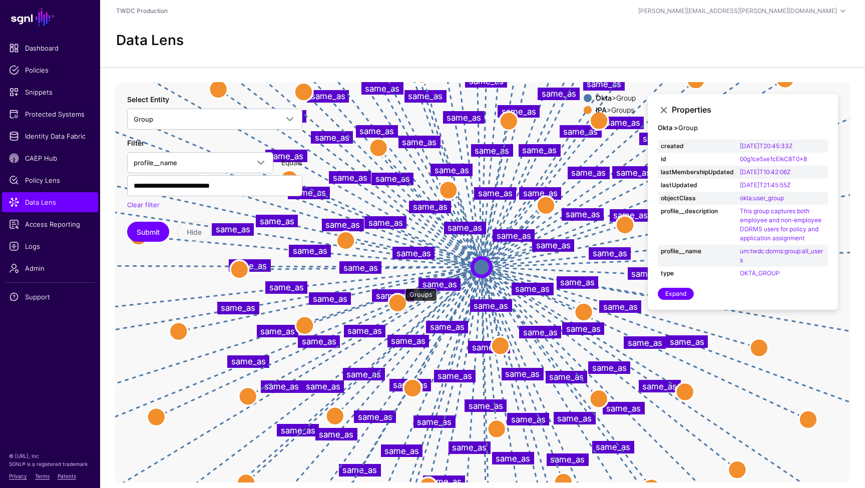
click at [400, 294] on circle at bounding box center [397, 303] width 19 height 19
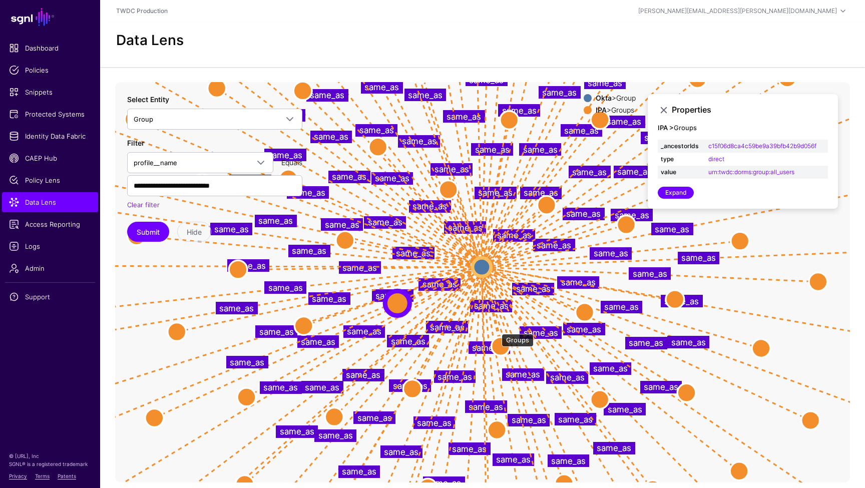
click at [497, 337] on circle at bounding box center [501, 346] width 19 height 19
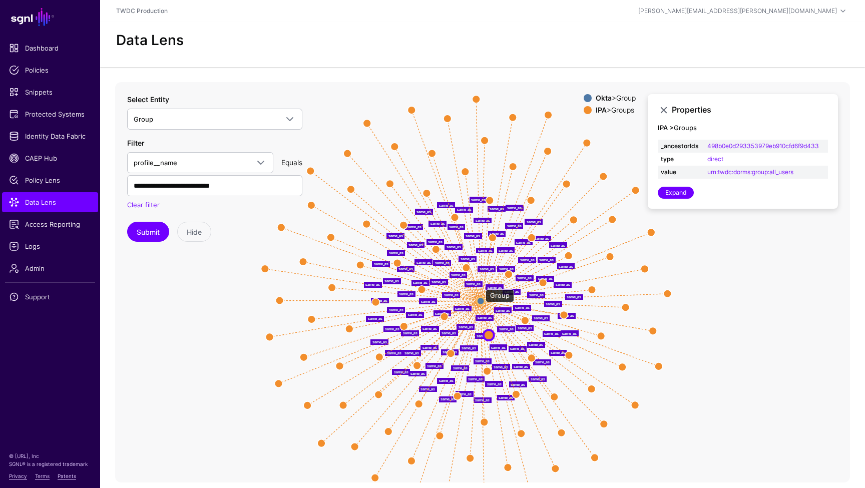
click at [481, 297] on circle at bounding box center [481, 301] width 8 height 8
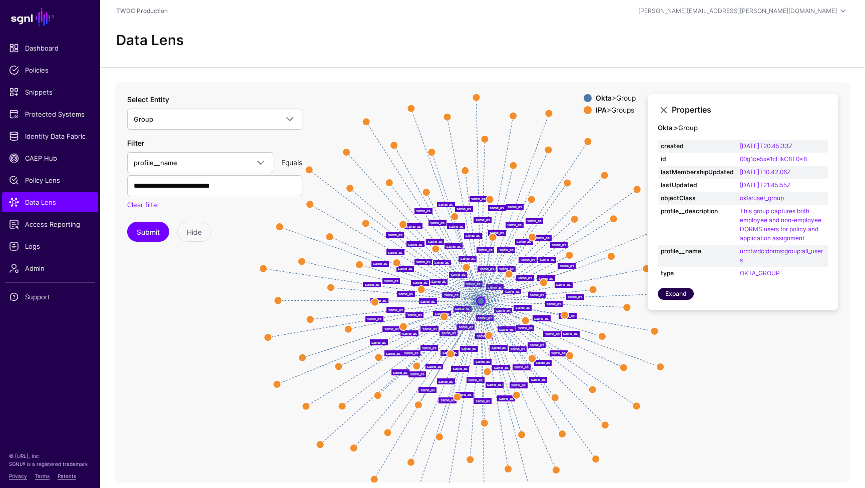
click at [677, 288] on link "Expand" at bounding box center [676, 294] width 36 height 12
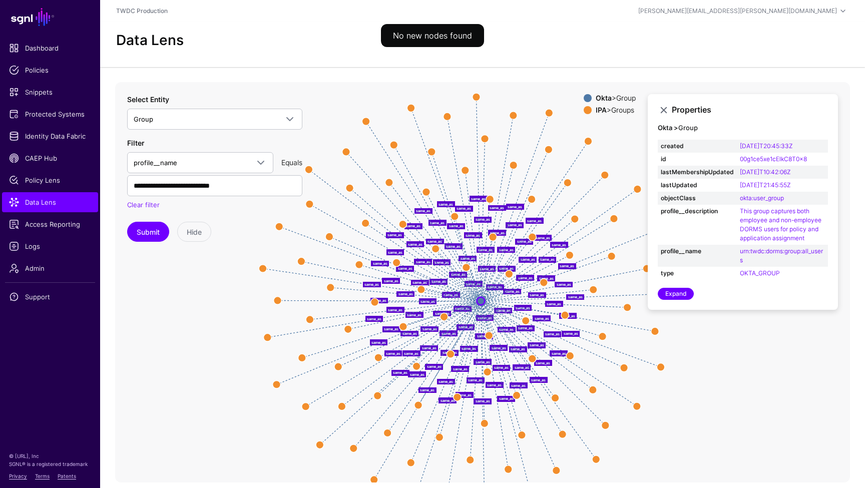
click at [599, 106] on strong "IPA" at bounding box center [601, 110] width 11 height 9
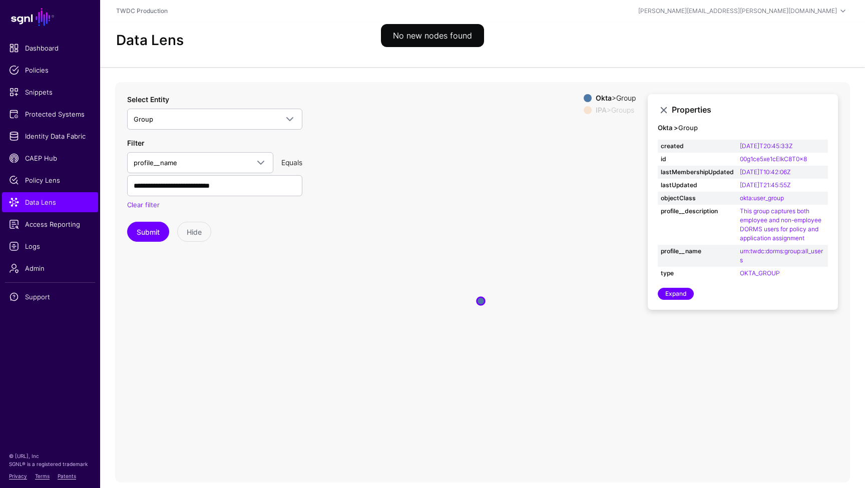
click at [600, 94] on strong "Okta" at bounding box center [604, 98] width 16 height 9
click at [598, 106] on strong "IPA" at bounding box center [601, 110] width 11 height 9
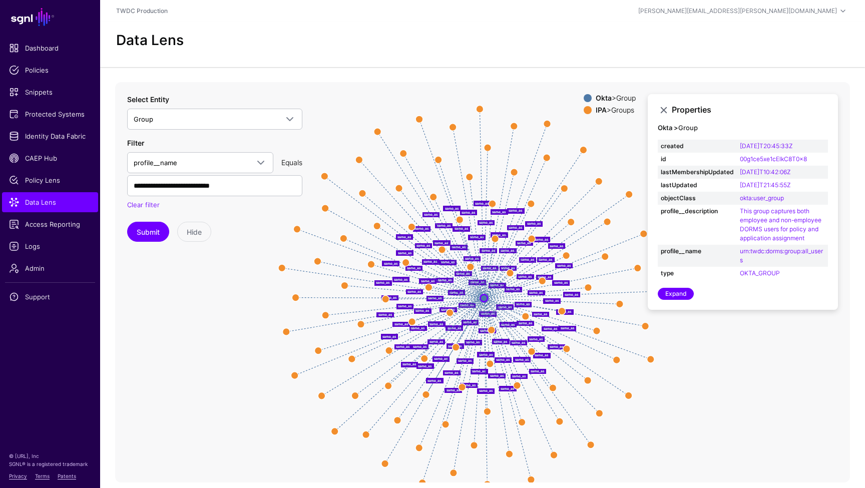
click at [232, 256] on icon "same_as same_as same_as same_as same_as same_as same_as same_as same_as same_as…" at bounding box center [482, 282] width 735 height 400
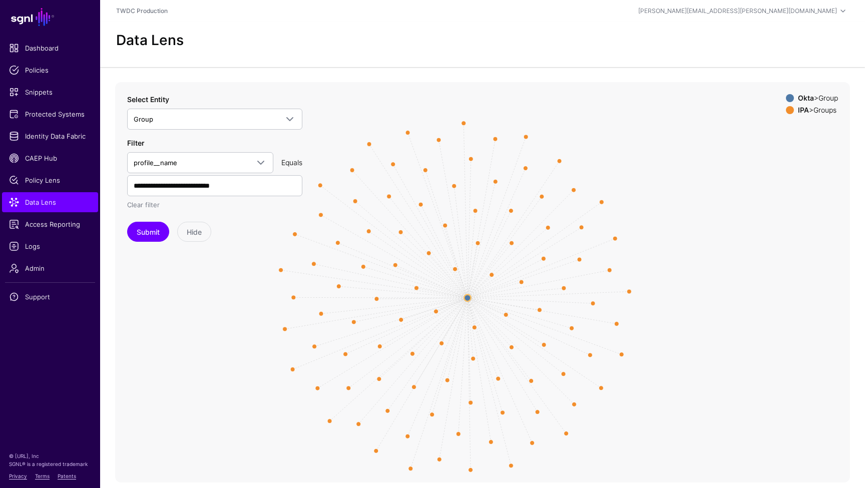
click at [154, 201] on link "Clear filter" at bounding box center [143, 205] width 33 height 8
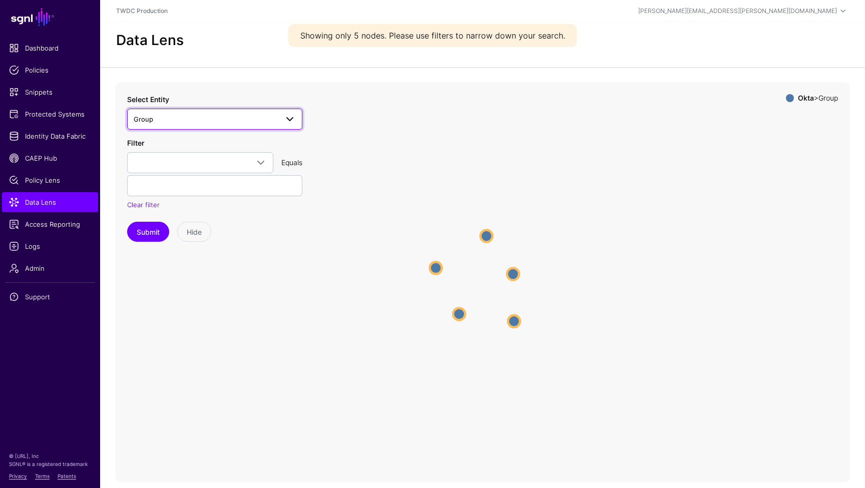
click at [285, 113] on span at bounding box center [290, 119] width 12 height 12
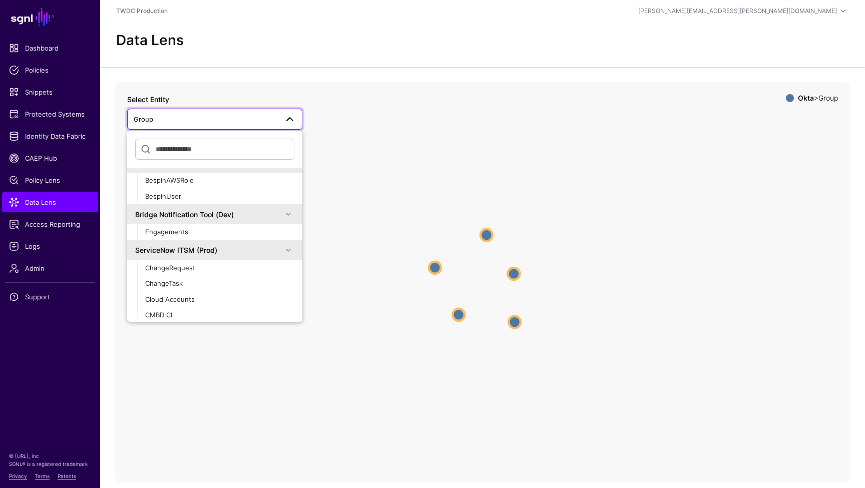
scroll to position [573, 0]
click at [319, 366] on icon "Group Group Group Group Group Group Group Group Group Group" at bounding box center [482, 282] width 735 height 400
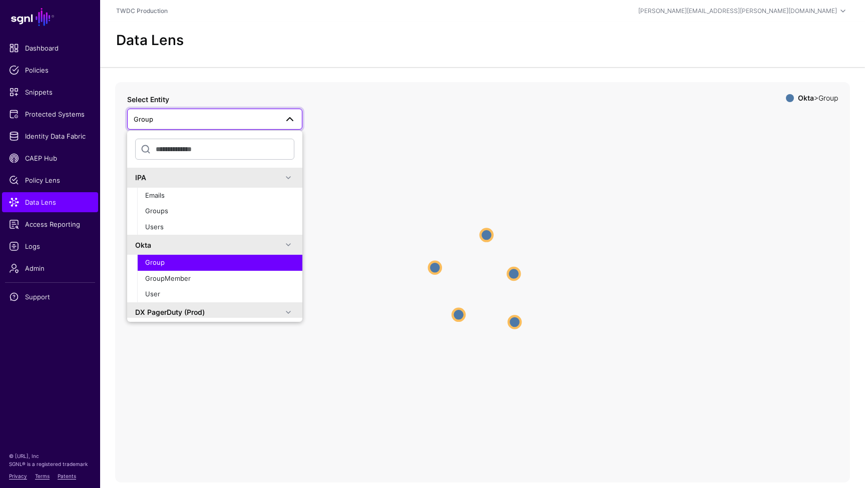
scroll to position [31, 0]
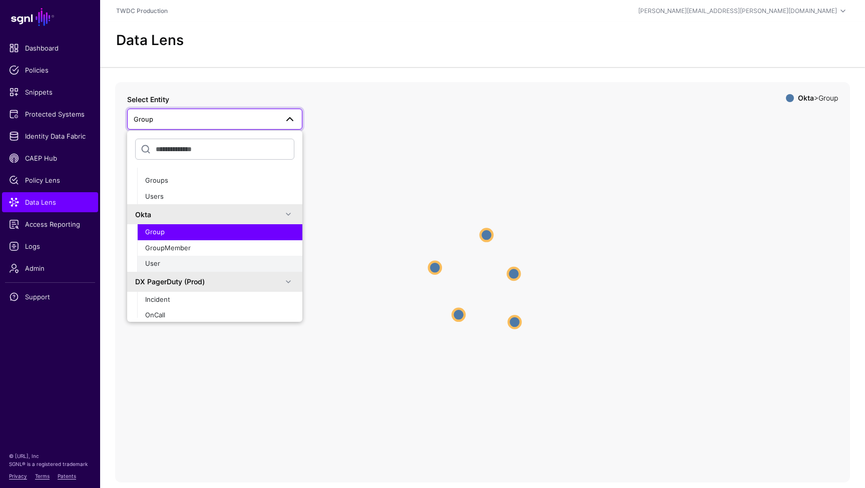
click at [156, 261] on span "User" at bounding box center [152, 263] width 15 height 8
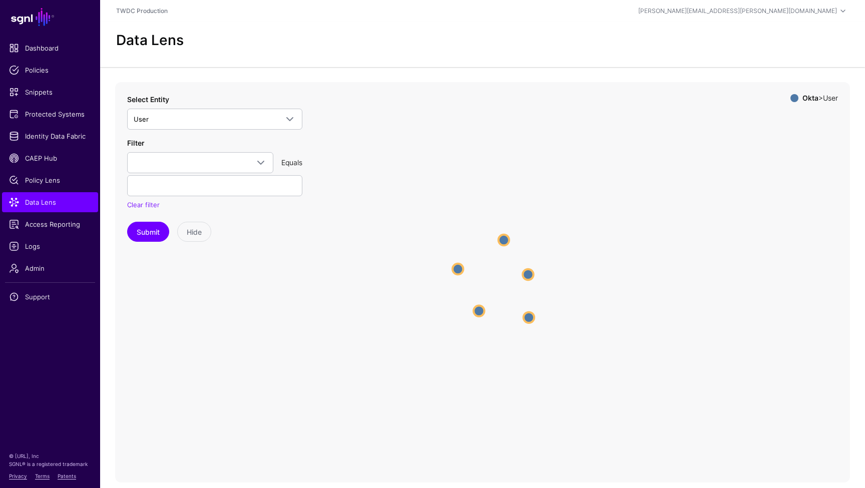
scroll to position [15, 0]
